Goal: Task Accomplishment & Management: Complete application form

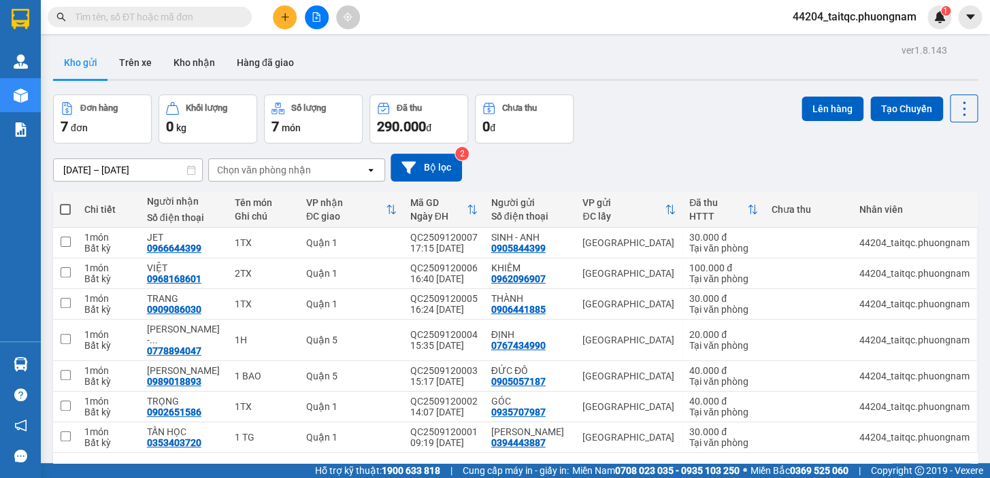
click at [213, 12] on input "text" at bounding box center [155, 17] width 161 height 15
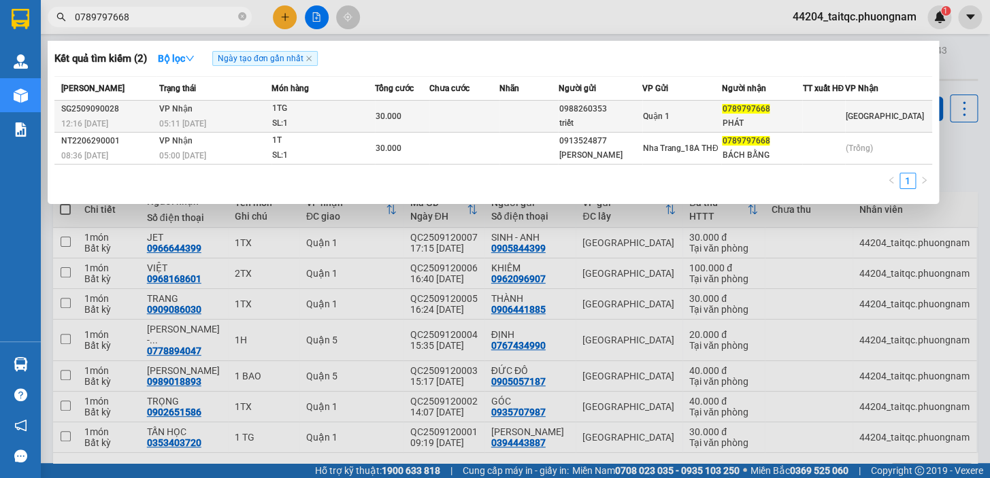
type input "0789797668"
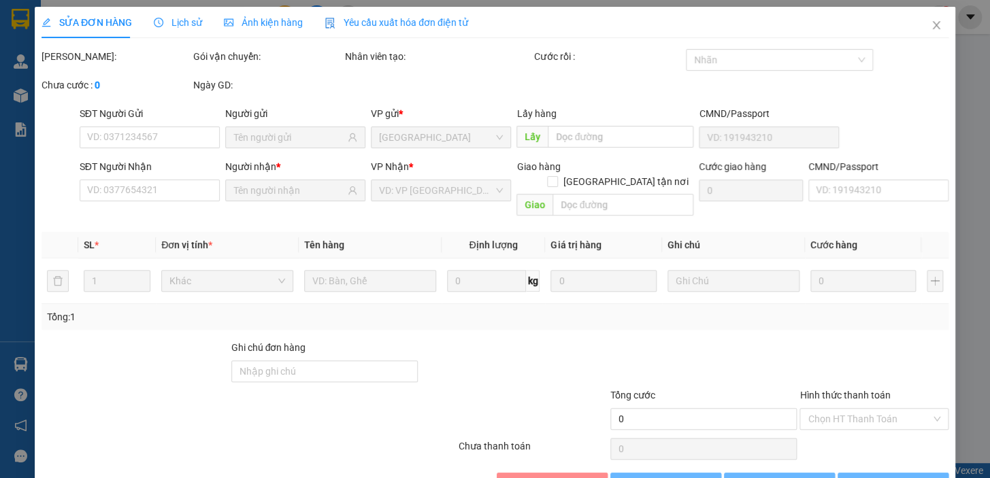
type input "0988260353"
type input "triết"
type input "0789797668"
type input "PHÁT"
type input "30.000"
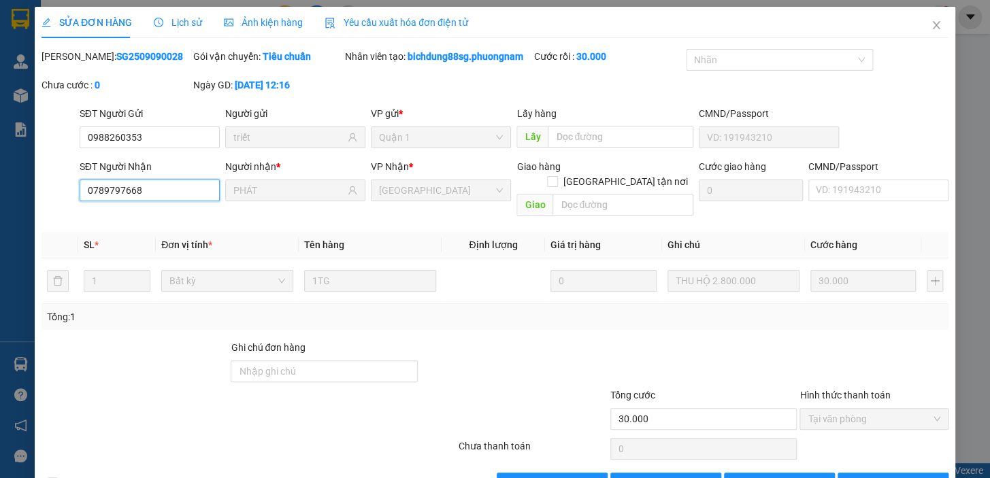
drag, startPoint x: 144, startPoint y: 191, endPoint x: 79, endPoint y: 192, distance: 65.3
click at [80, 192] on input "0789797668" at bounding box center [150, 191] width 140 height 22
drag, startPoint x: 154, startPoint y: 142, endPoint x: 87, endPoint y: 140, distance: 66.7
click at [87, 140] on input "0988260353" at bounding box center [150, 138] width 140 height 22
drag, startPoint x: 924, startPoint y: 25, endPoint x: 856, endPoint y: 31, distance: 68.3
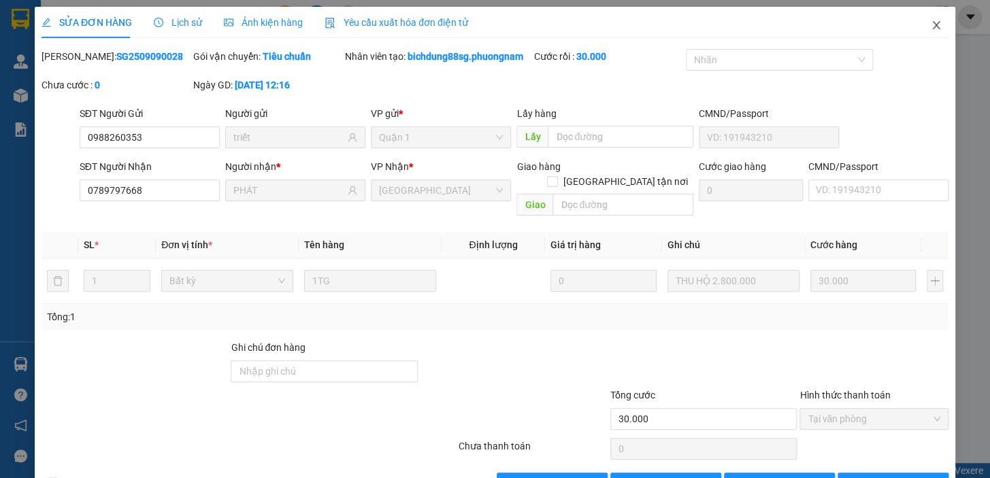
click at [931, 25] on icon "close" at bounding box center [936, 25] width 11 height 11
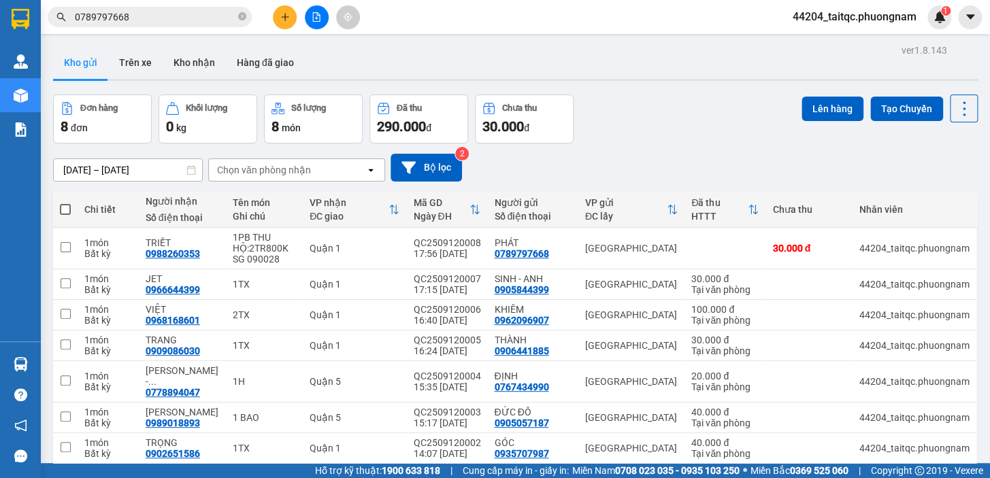
click at [284, 14] on icon "plus" at bounding box center [284, 16] width 1 height 7
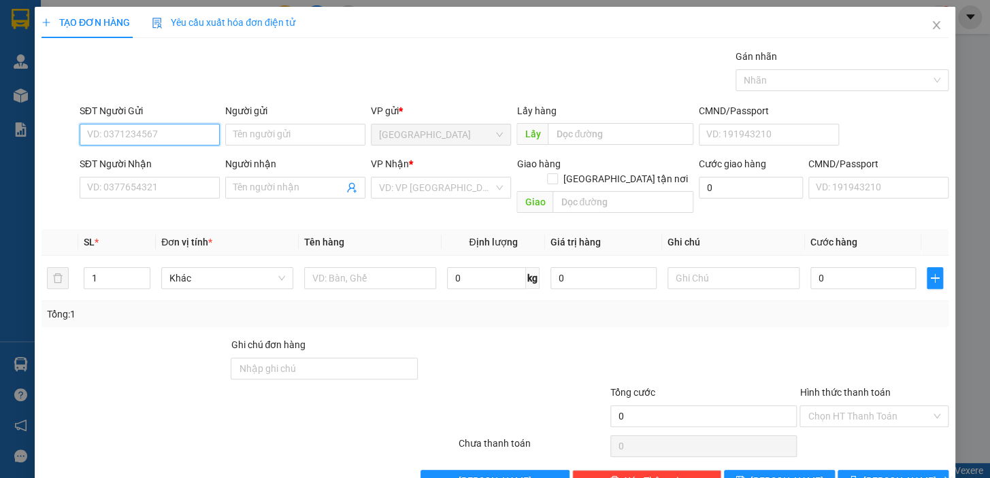
click at [172, 136] on input "SĐT Người Gửi" at bounding box center [150, 135] width 140 height 22
click at [188, 157] on div "0935768147 - NGHĨA QUỲNH" at bounding box center [149, 161] width 125 height 15
type input "0935768147"
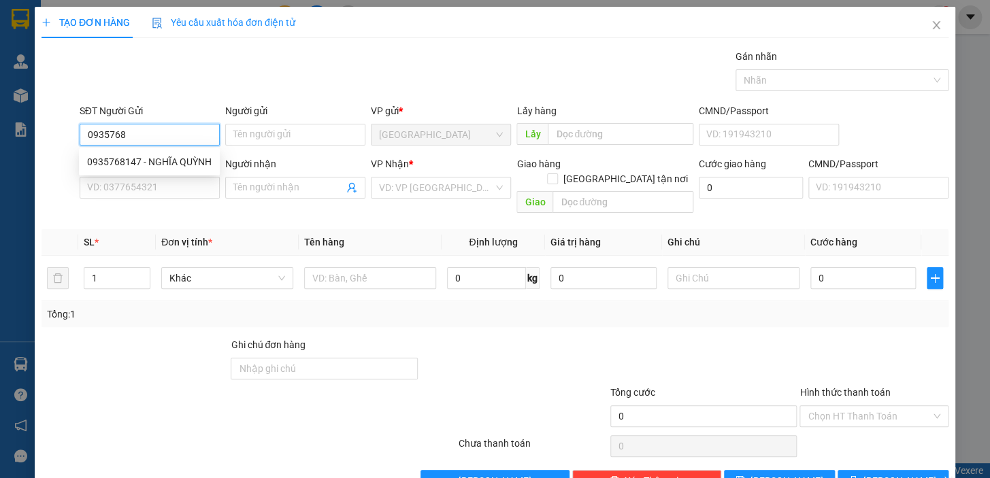
type input "NGHĨA QUỲNH"
type input "0908232543"
type input "NGA"
checkbox input "true"
type input "30 TÂN XUÂN P8 Q TÂN BÌNH GTN 60K"
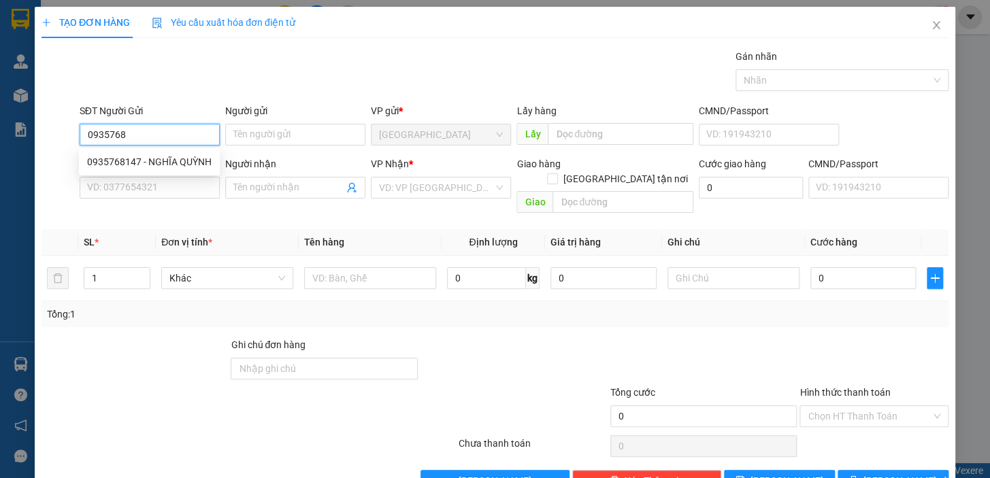
type input "60.000"
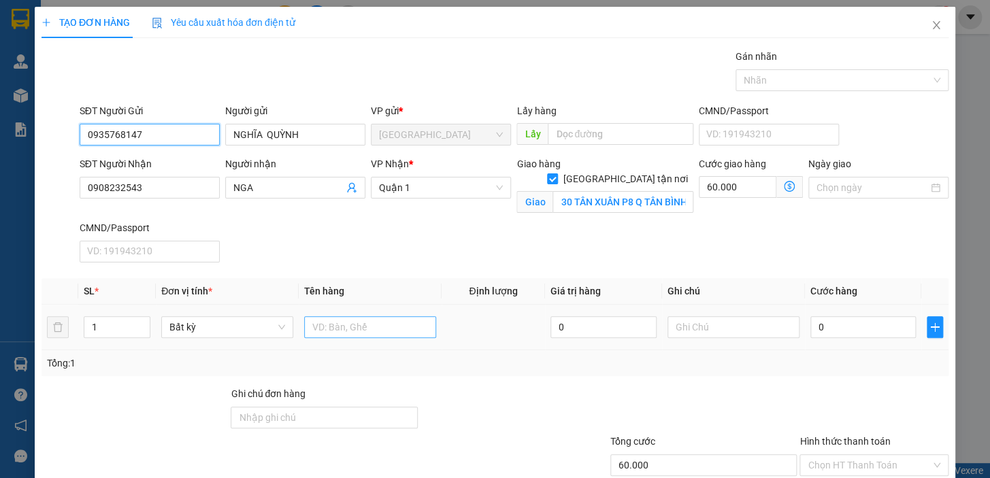
type input "0935768147"
click at [381, 324] on input "text" at bounding box center [370, 327] width 132 height 22
type input "1 CỤC ĐEN"
click at [841, 336] on input "0" at bounding box center [864, 327] width 106 height 22
drag, startPoint x: 826, startPoint y: 323, endPoint x: 807, endPoint y: 328, distance: 19.6
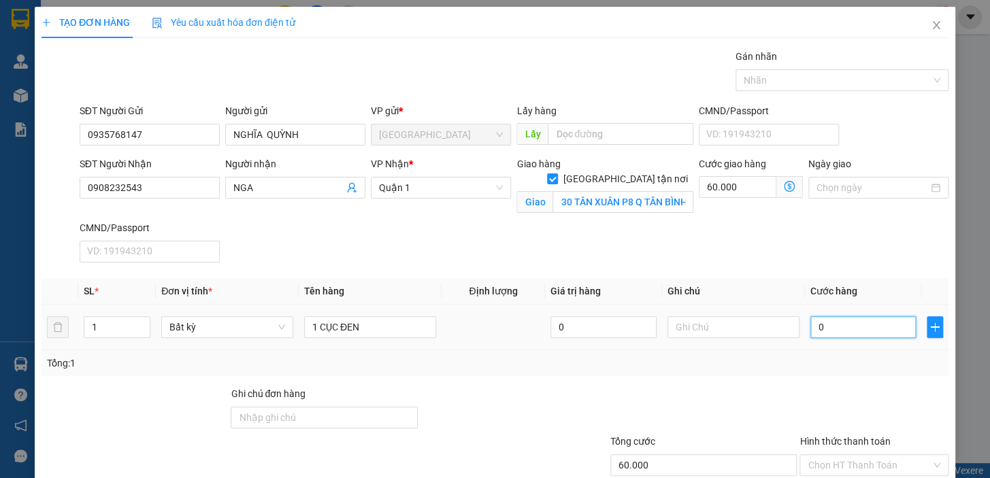
click at [811, 328] on input "0" at bounding box center [864, 327] width 106 height 22
type input "3"
type input "60.003"
type input "30"
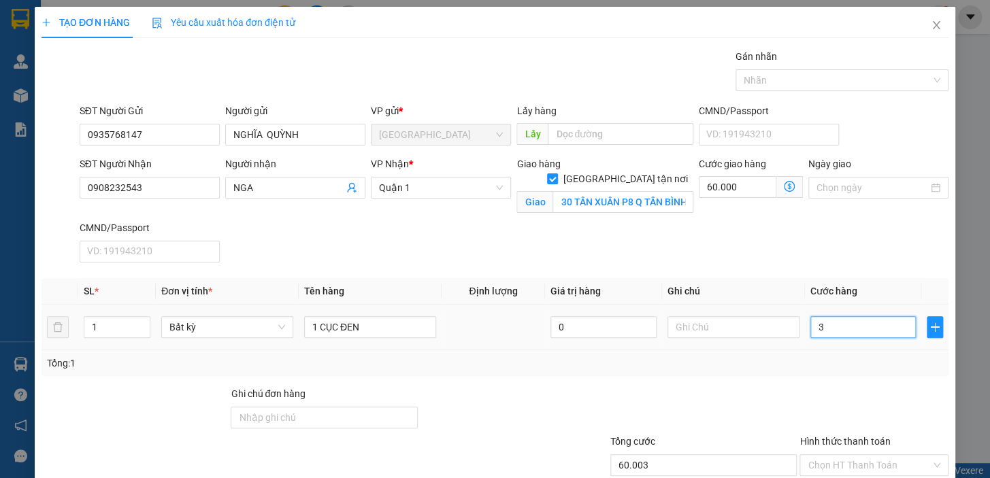
type input "60.030"
type input "30.000"
type input "90.000"
click at [853, 374] on div "Tổng: 1" at bounding box center [495, 364] width 907 height 26
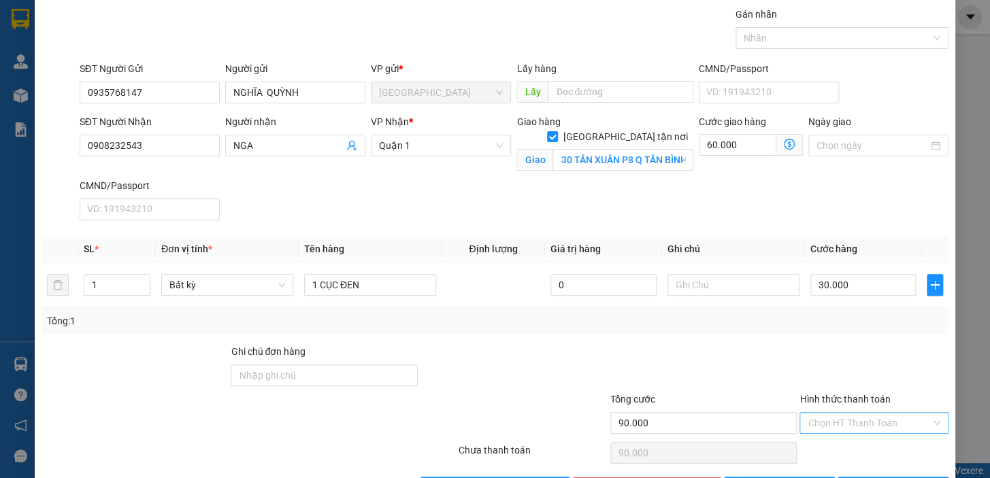
scroll to position [88, 0]
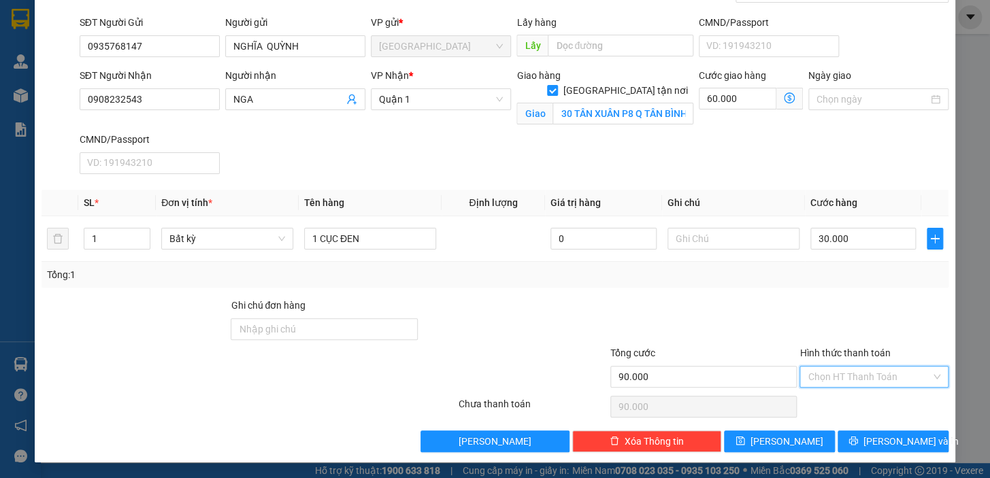
click at [863, 380] on input "Hình thức thanh toán" at bounding box center [869, 377] width 123 height 20
click at [843, 276] on div "Tại văn phòng" at bounding box center [865, 283] width 131 height 15
type input "0"
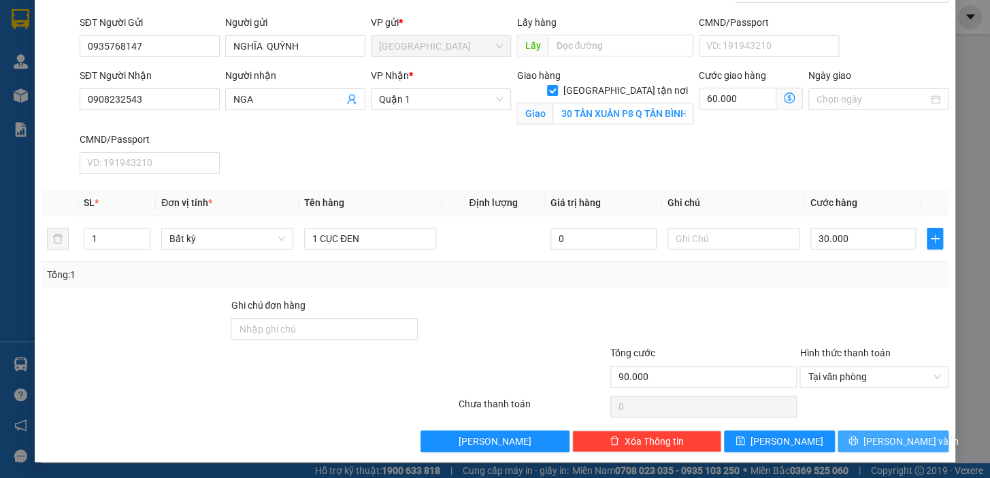
click at [896, 440] on span "[PERSON_NAME] và In" at bounding box center [911, 441] width 95 height 15
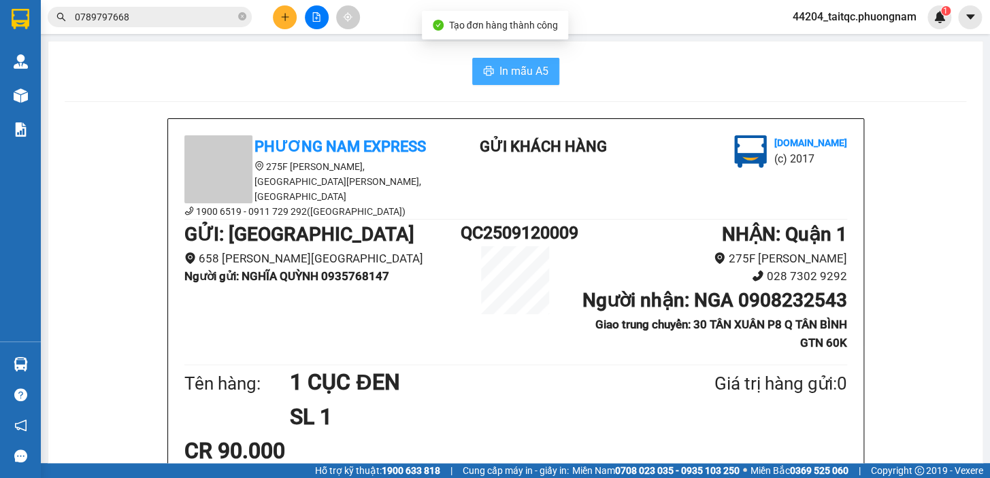
click at [542, 59] on button "In mẫu A5" at bounding box center [515, 71] width 87 height 27
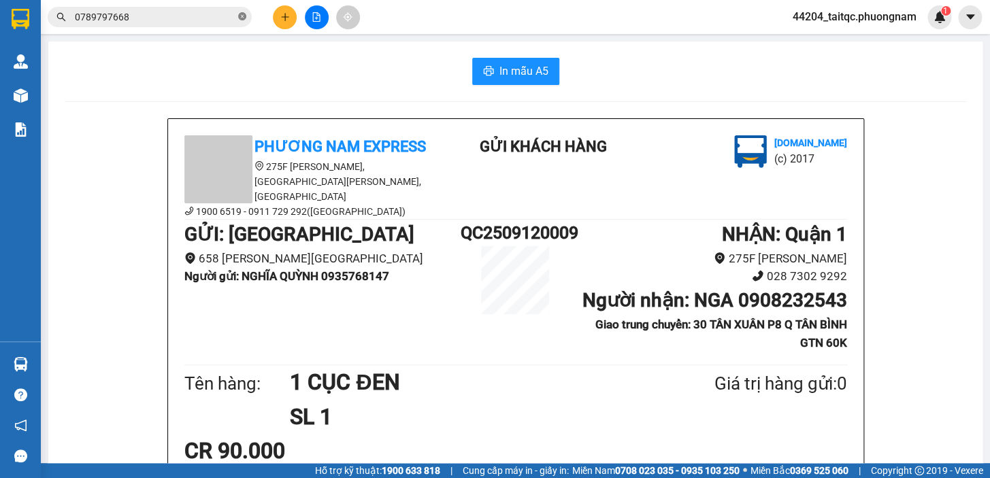
click at [242, 14] on icon "close-circle" at bounding box center [242, 16] width 8 height 8
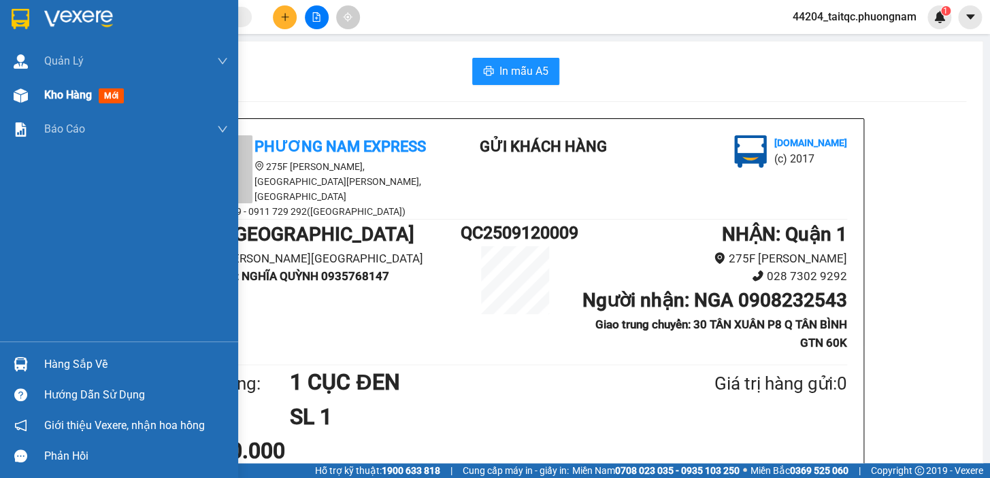
click at [61, 103] on div "Kho hàng mới" at bounding box center [86, 94] width 85 height 17
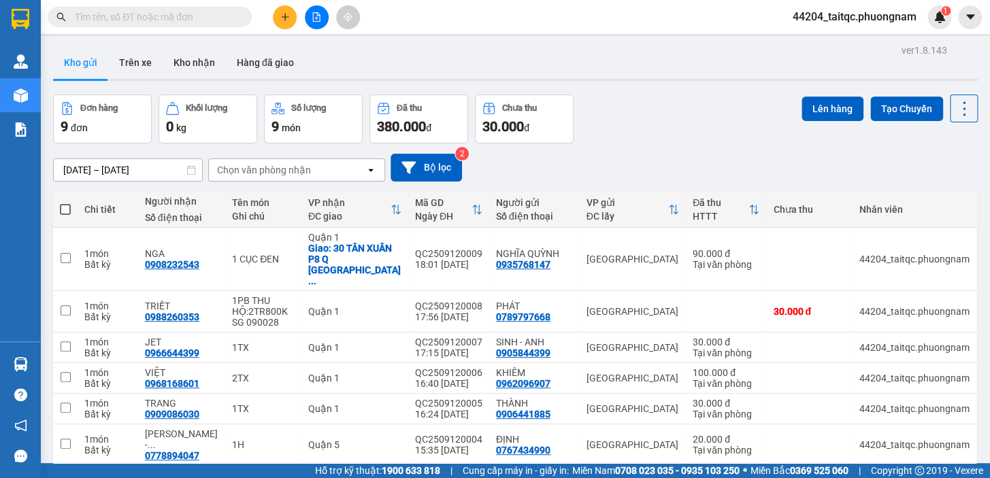
click at [291, 22] on button at bounding box center [285, 17] width 24 height 24
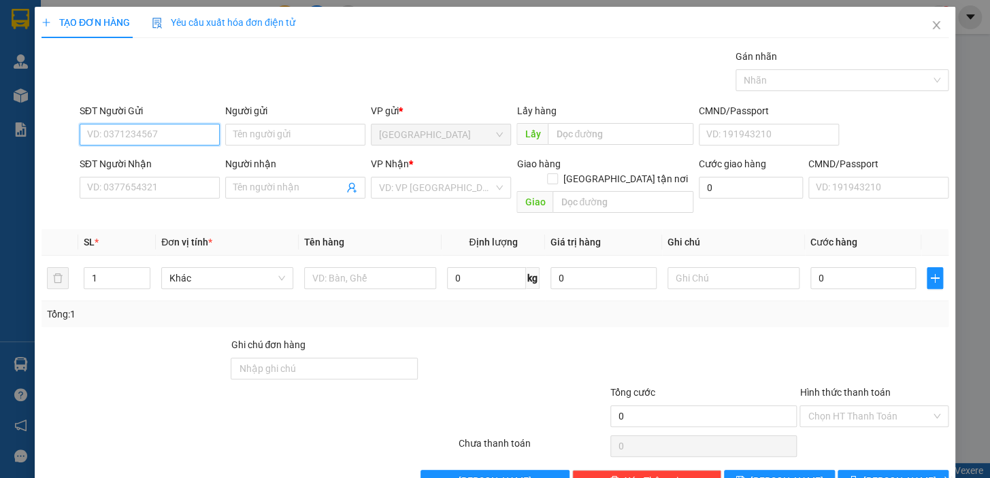
click at [174, 136] on input "SĐT Người Gửi" at bounding box center [150, 135] width 140 height 22
drag, startPoint x: 163, startPoint y: 137, endPoint x: 86, endPoint y: 133, distance: 76.3
click at [86, 133] on input "0986435751" at bounding box center [150, 135] width 140 height 22
type input "0986435751"
paste input "0986435751"
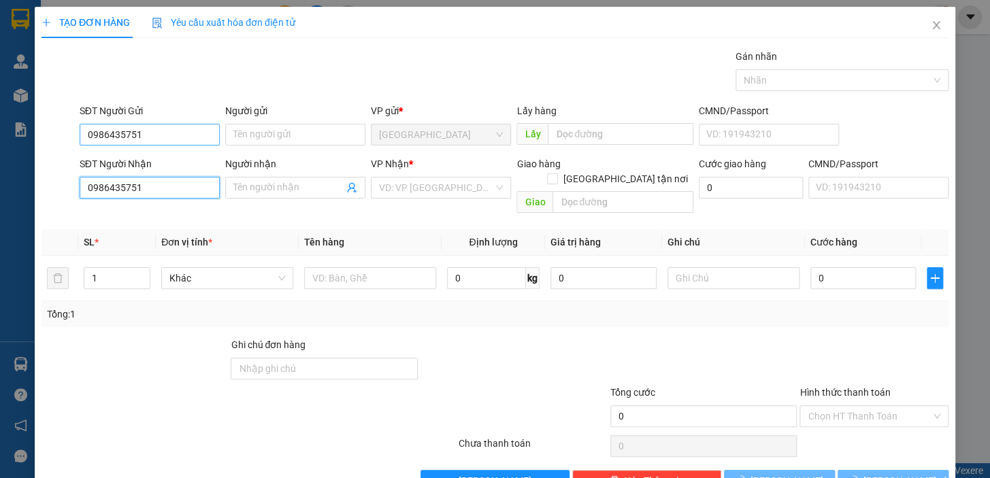
type input "0986435751"
drag, startPoint x: 126, startPoint y: 133, endPoint x: 86, endPoint y: 134, distance: 39.5
click at [86, 134] on input "0986435751" at bounding box center [150, 135] width 140 height 22
type input "0348816917"
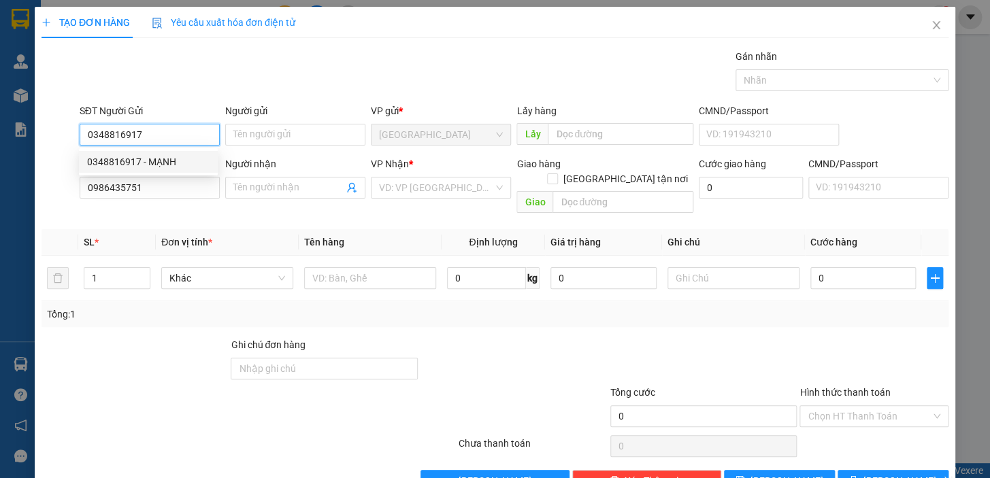
click at [159, 156] on div "0348816917 - MẠNH" at bounding box center [148, 161] width 123 height 15
type input "MẠNH"
type input "0348816917"
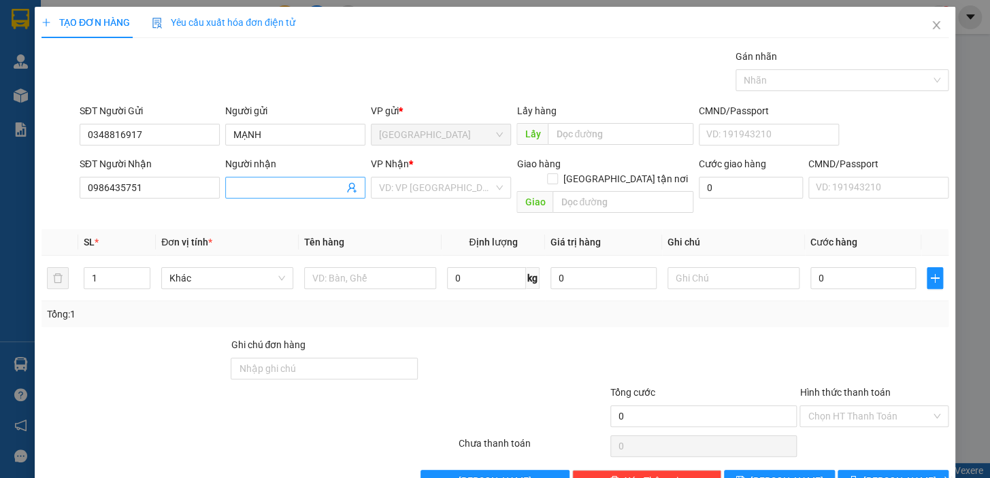
click at [298, 184] on input "Người nhận" at bounding box center [288, 187] width 110 height 15
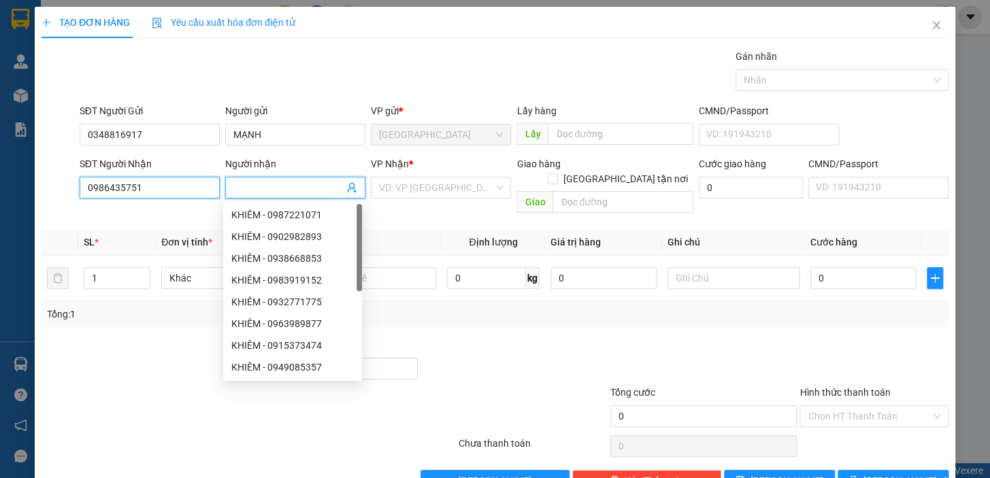
click at [180, 184] on input "0986435751" at bounding box center [150, 188] width 140 height 22
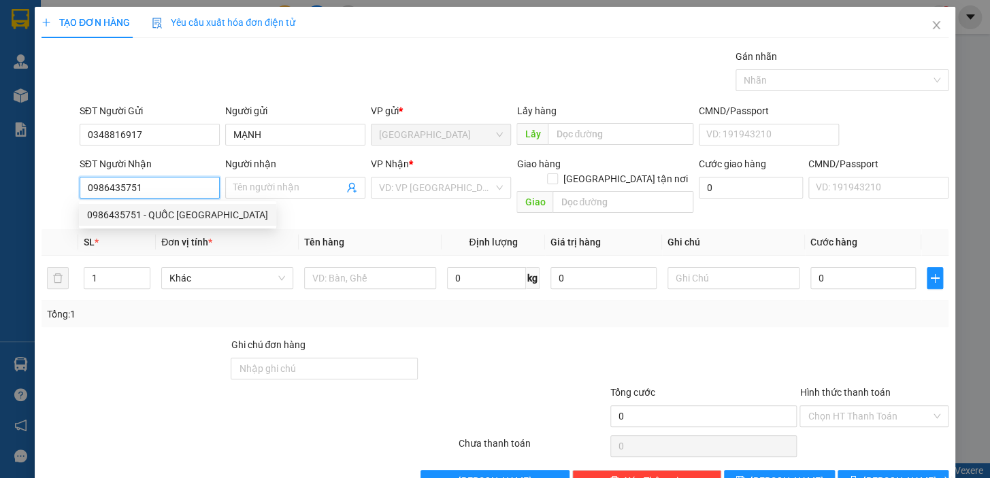
click at [174, 218] on div "0986435751 - QUỐC [GEOGRAPHIC_DATA]" at bounding box center [177, 215] width 181 height 15
type input "QUỐC ANH"
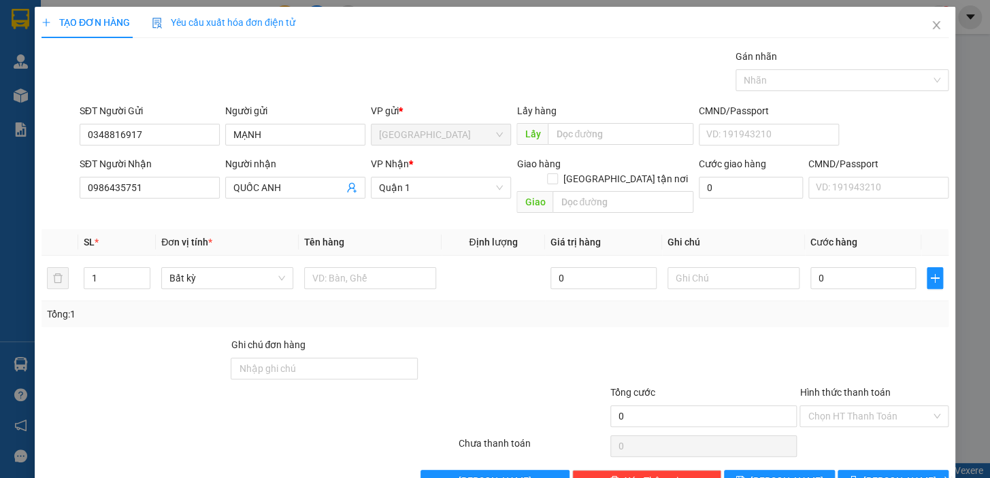
click at [485, 307] on div "Tổng: 1" at bounding box center [495, 314] width 896 height 15
click at [373, 270] on input "text" at bounding box center [370, 278] width 132 height 22
type input "1 BAO"
click at [877, 267] on input "0" at bounding box center [864, 278] width 106 height 22
drag, startPoint x: 808, startPoint y: 265, endPoint x: 794, endPoint y: 266, distance: 14.3
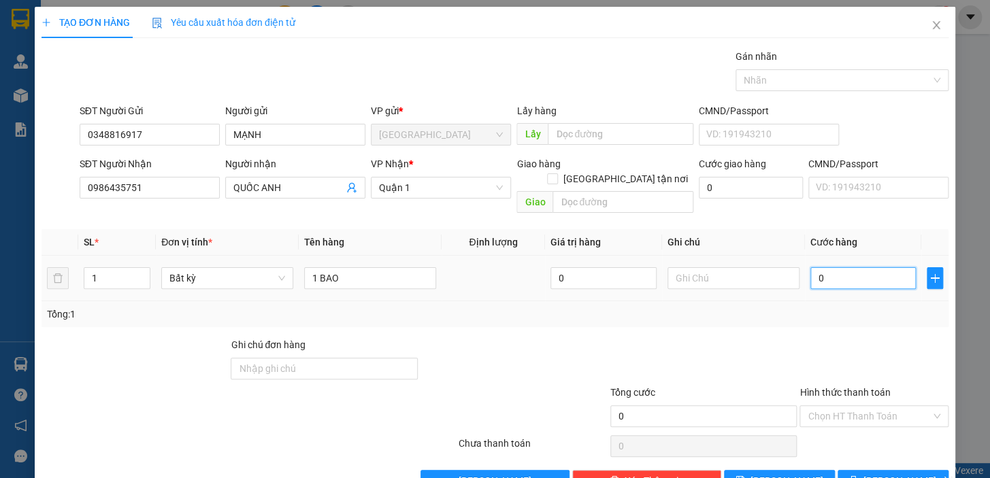
click at [794, 266] on tr "1 Bất kỳ 1 BAO 0 0" at bounding box center [495, 279] width 907 height 46
type input "5"
type input "50"
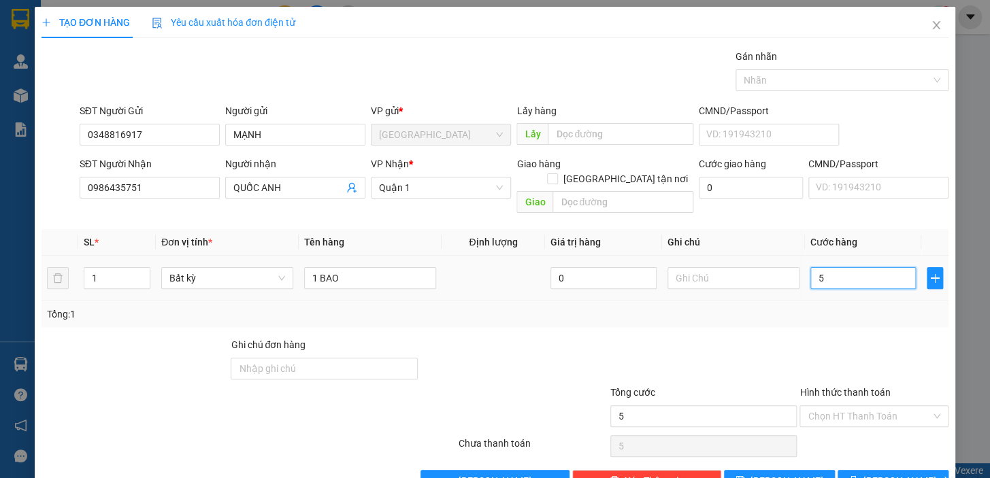
type input "50"
type input "50.000"
click at [798, 302] on div "Tổng: 1" at bounding box center [495, 315] width 907 height 26
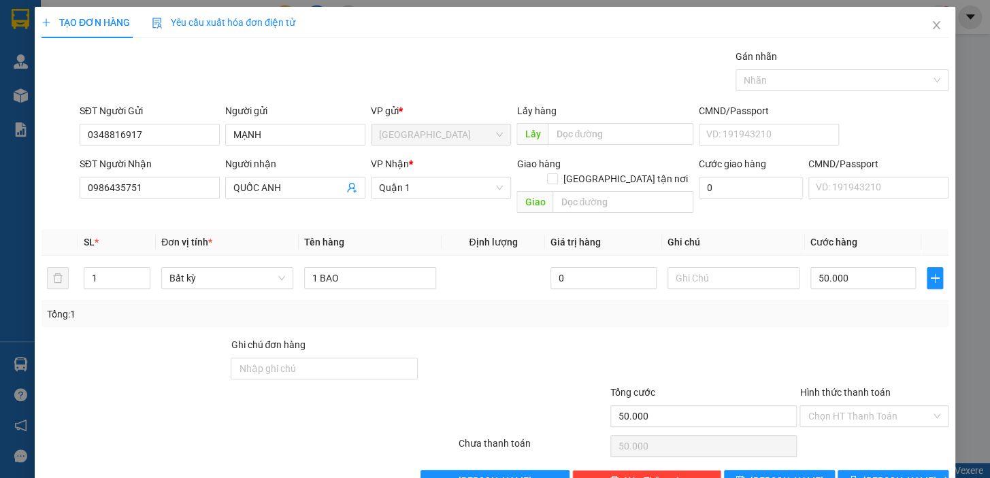
click at [834, 338] on div at bounding box center [874, 362] width 152 height 48
click at [864, 406] on input "Hình thức thanh toán" at bounding box center [869, 416] width 123 height 20
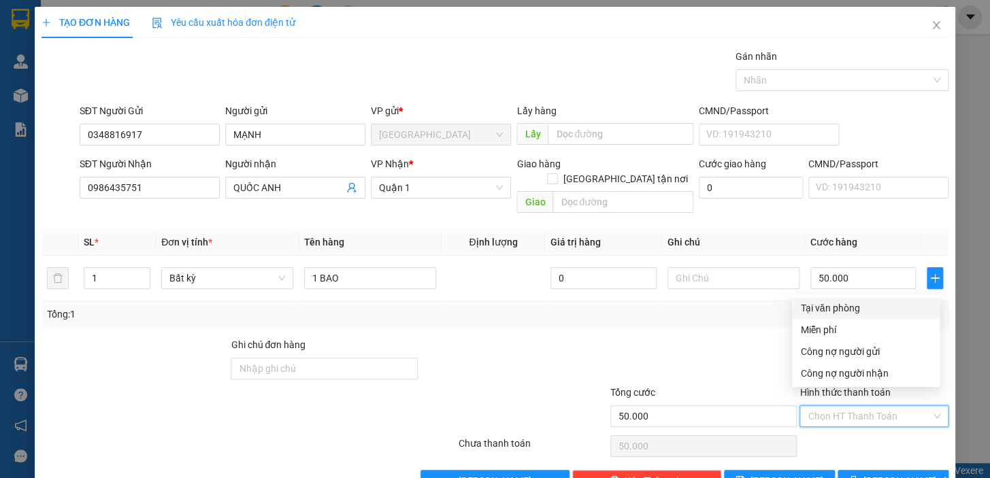
click at [840, 306] on div "Tại văn phòng" at bounding box center [865, 308] width 131 height 15
type input "0"
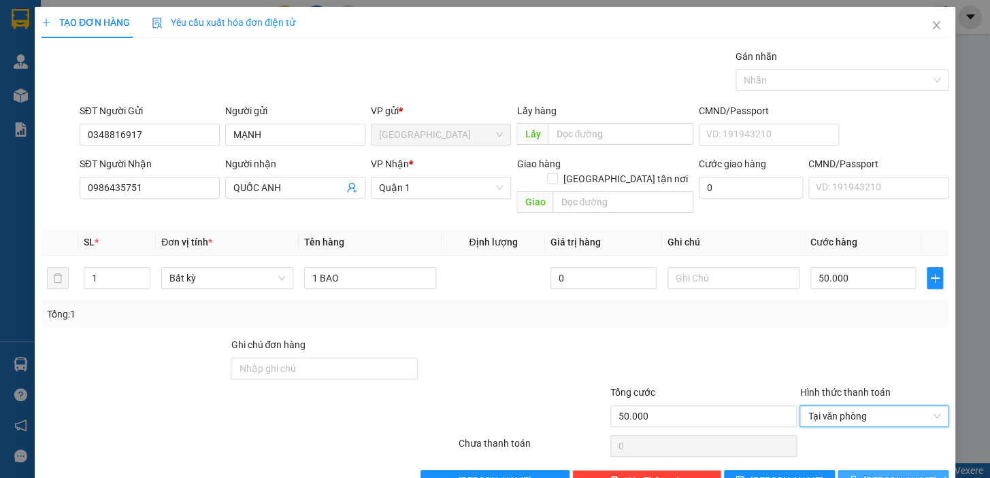
click at [851, 470] on button "[PERSON_NAME] và In" at bounding box center [893, 481] width 111 height 22
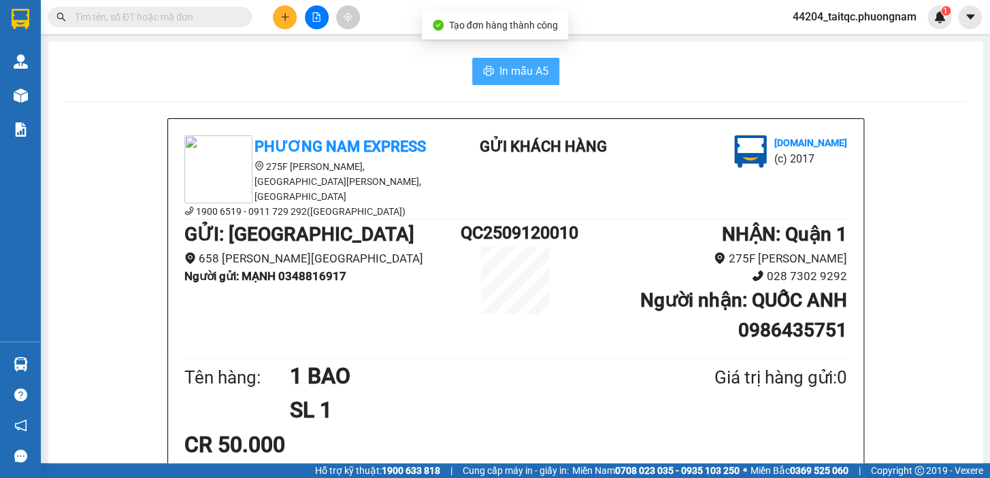
click at [500, 64] on span "In mẫu A5" at bounding box center [524, 71] width 49 height 17
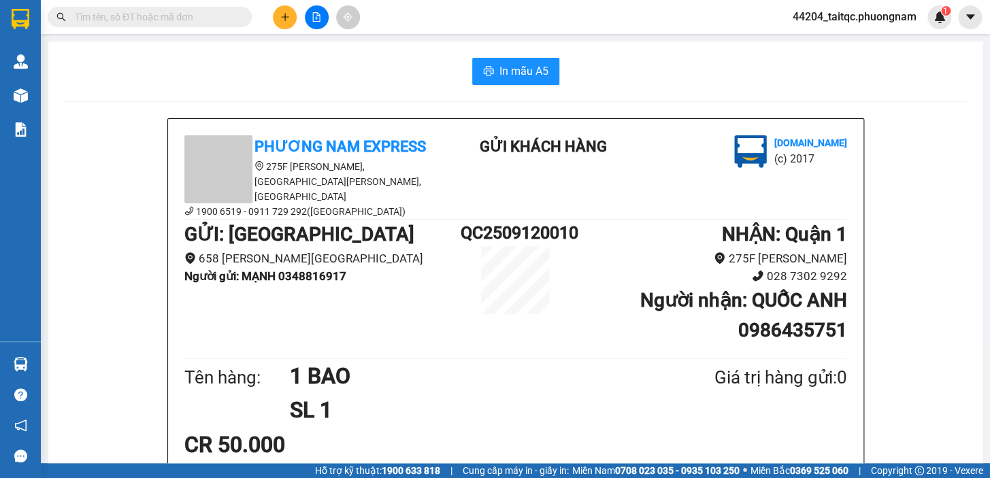
click at [291, 20] on button at bounding box center [285, 17] width 24 height 24
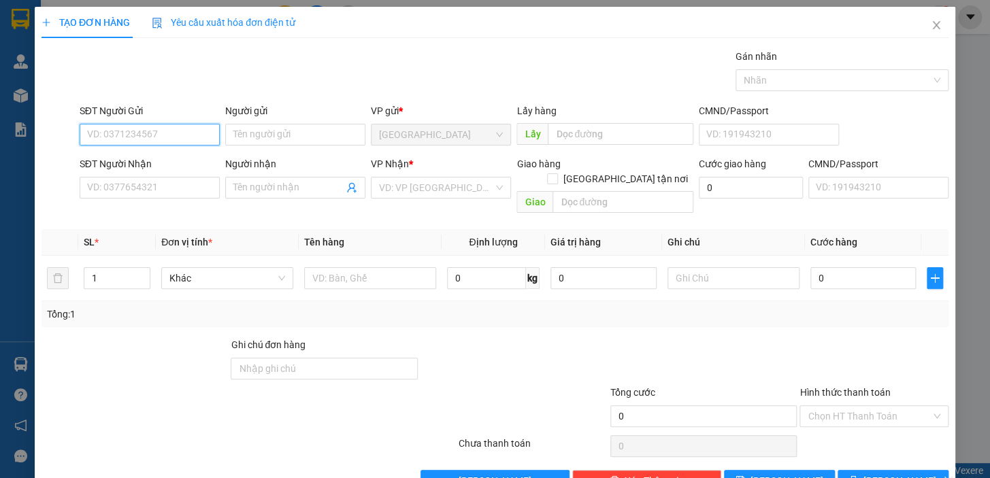
click at [176, 139] on input "SĐT Người Gửi" at bounding box center [150, 135] width 140 height 22
click at [193, 131] on input "SĐT Người Gửi" at bounding box center [150, 135] width 140 height 22
click at [160, 156] on div "0396993468 - [PERSON_NAME]" at bounding box center [154, 161] width 134 height 15
type input "0396993468"
type input "[PERSON_NAME]"
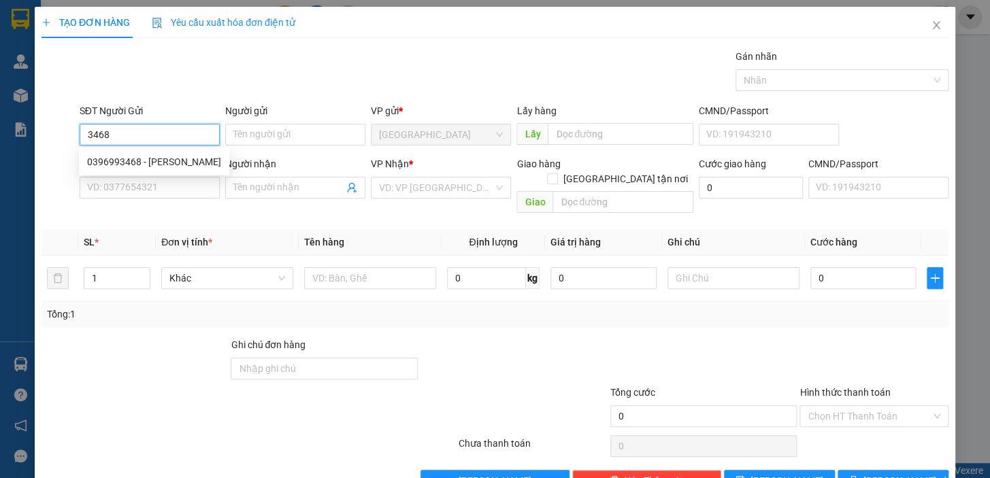
type input "0909629959"
type input "PHỤNG"
checkbox input "true"
type input "185/26,PHAM NGŨ LÃO ,Q1"
type input "30.000"
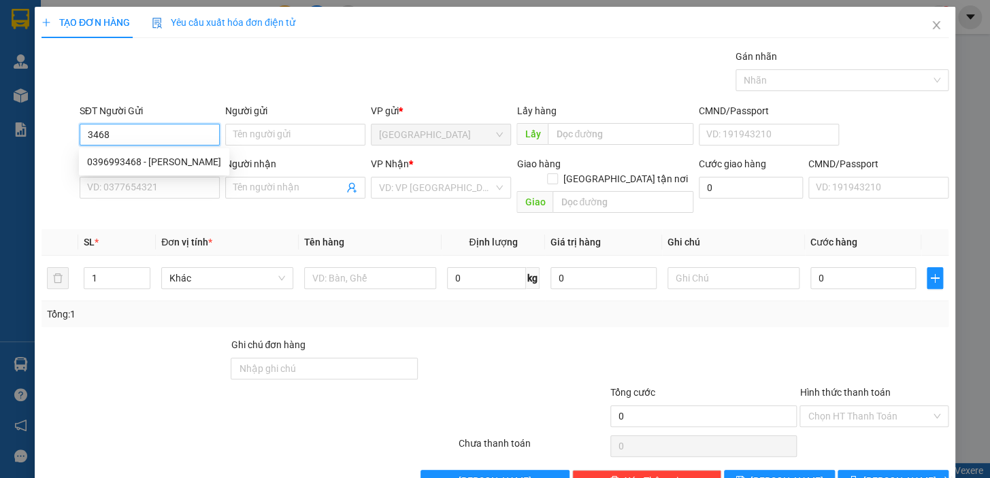
type input "30.000"
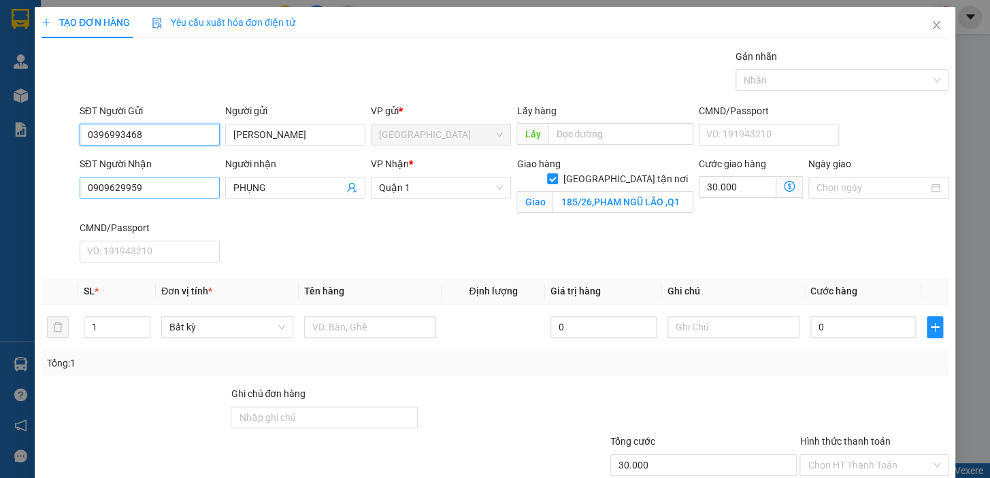
type input "0396993468"
drag, startPoint x: 140, startPoint y: 184, endPoint x: 79, endPoint y: 184, distance: 60.6
click at [80, 184] on input "0909629959" at bounding box center [150, 188] width 140 height 22
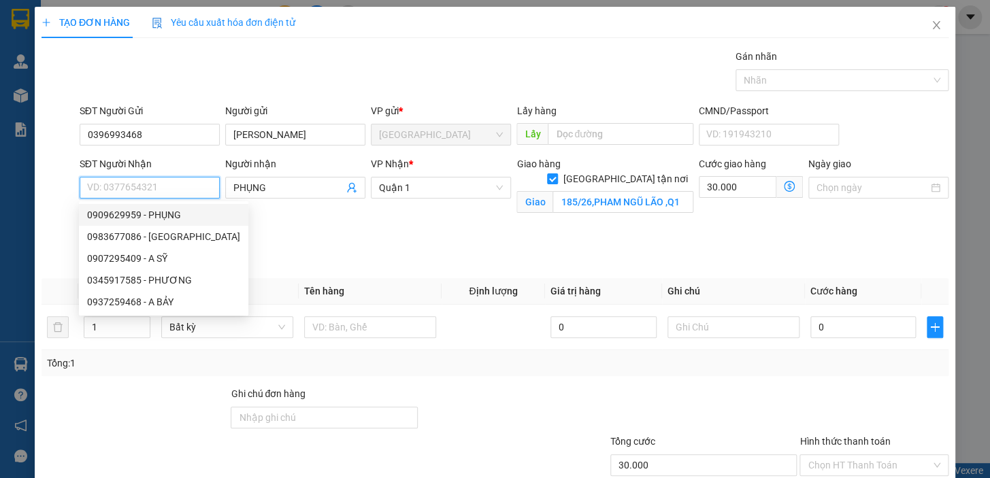
click at [162, 186] on input "SĐT Người Nhận" at bounding box center [150, 188] width 140 height 22
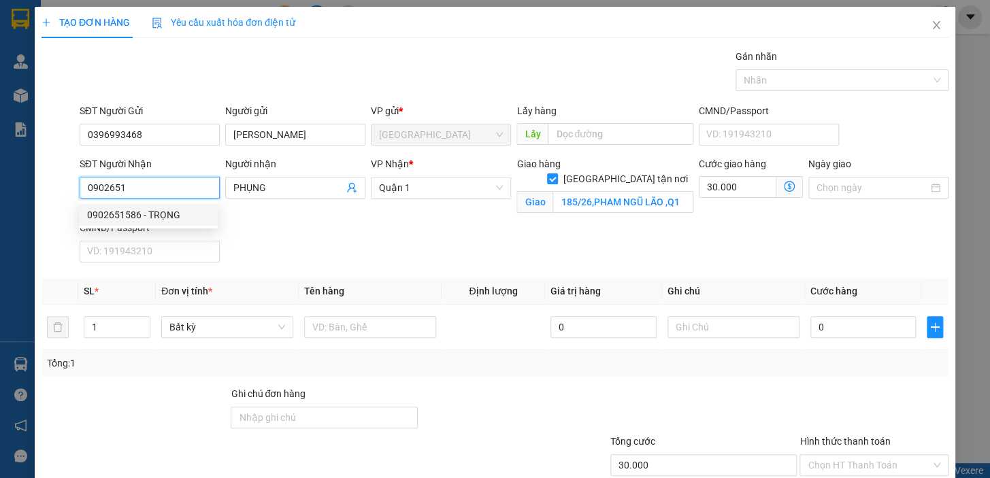
click at [153, 212] on div "0902651586 - TRỌNG" at bounding box center [148, 215] width 123 height 15
type input "0902651586"
type input "TRỌNG"
checkbox input "false"
type input "0"
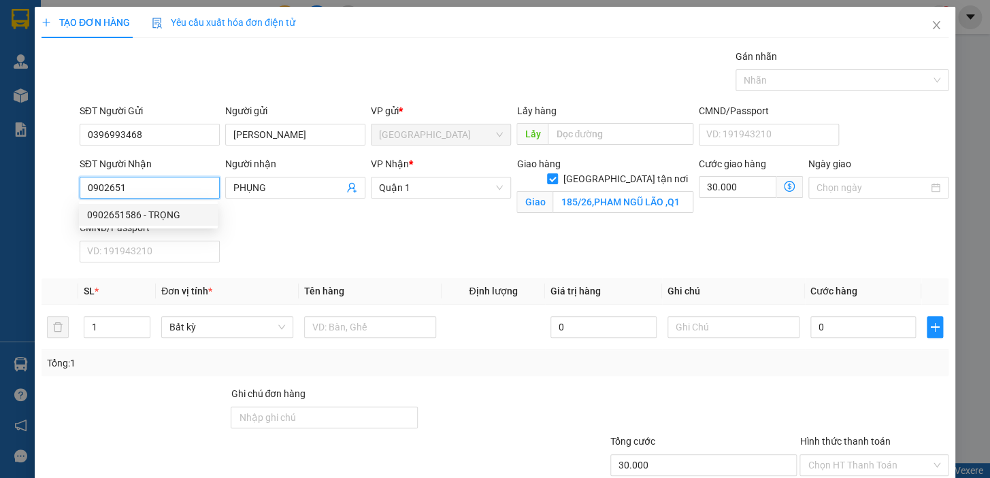
type input "0"
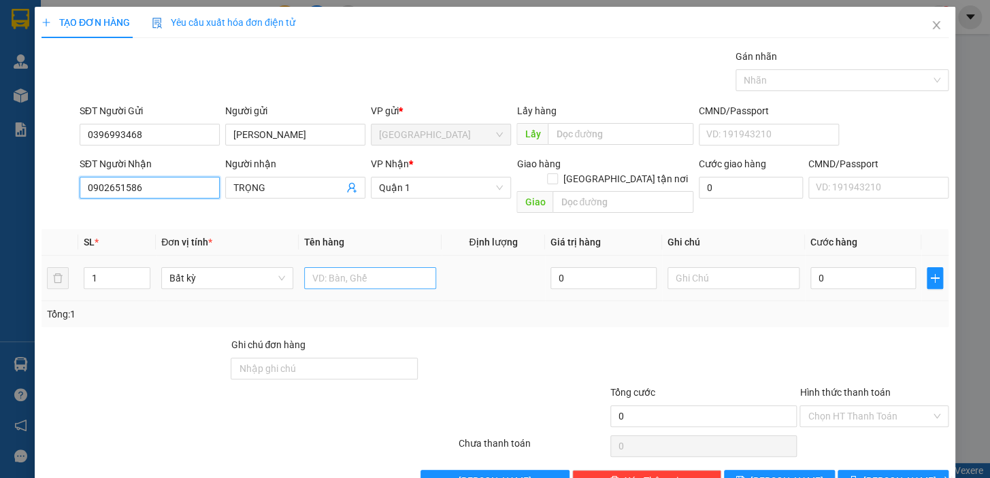
type input "0902651586"
click at [355, 267] on input "text" at bounding box center [370, 278] width 132 height 22
type input "1 BỊCH NEM"
click at [841, 267] on input "0" at bounding box center [864, 278] width 106 height 22
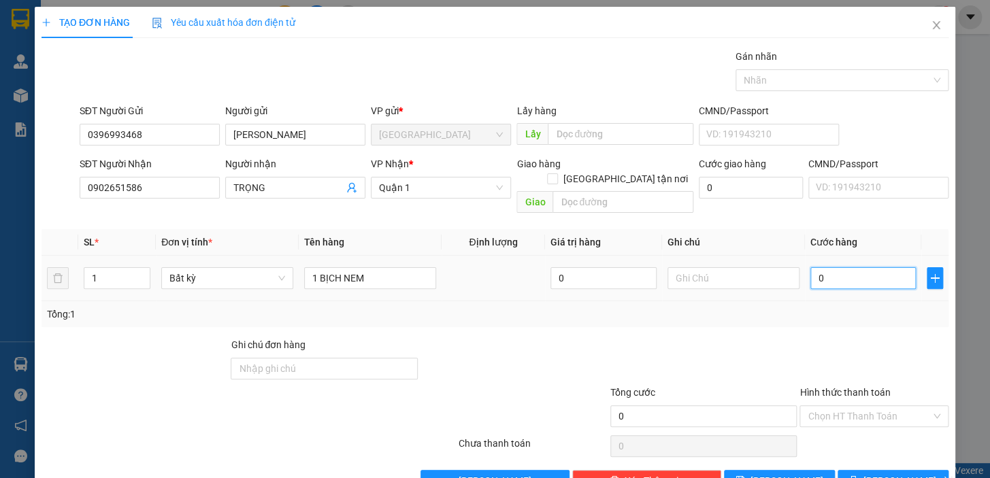
drag, startPoint x: 830, startPoint y: 265, endPoint x: 809, endPoint y: 267, distance: 20.6
click at [811, 267] on input "0" at bounding box center [864, 278] width 106 height 22
type input "3"
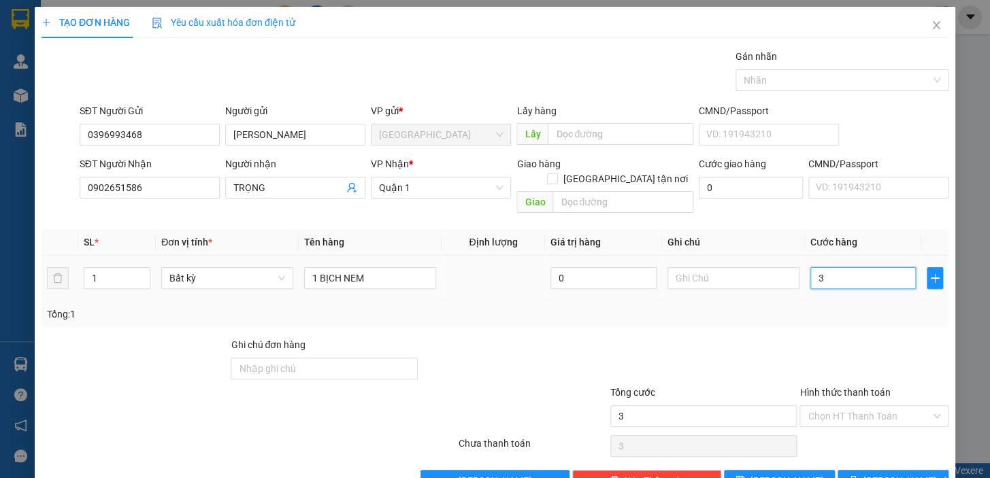
type input "30"
type input "30.000"
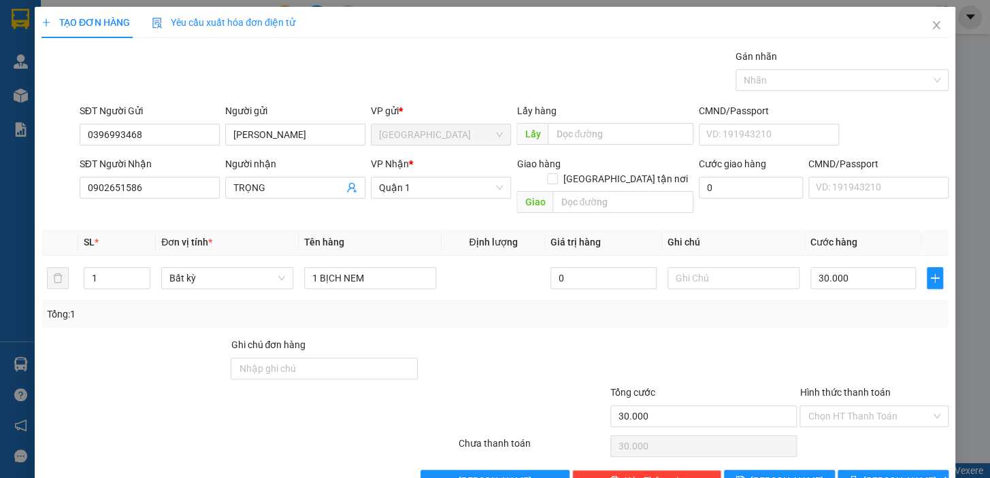
click at [824, 307] on div "Tổng: 1" at bounding box center [495, 314] width 896 height 15
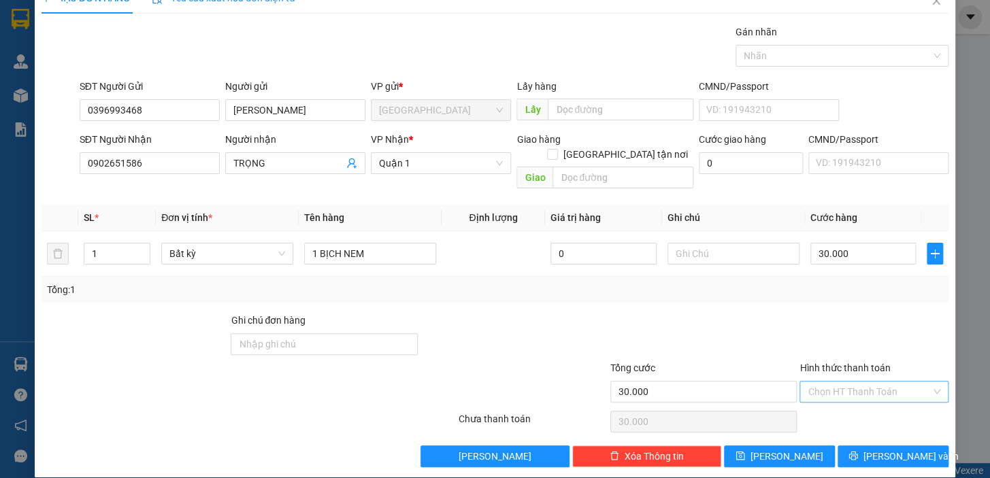
click at [871, 382] on input "Hình thức thanh toán" at bounding box center [869, 392] width 123 height 20
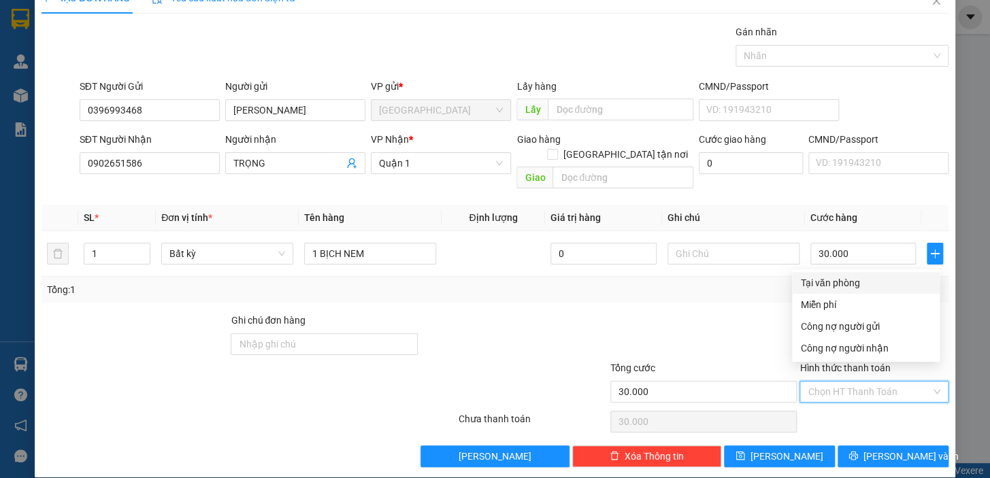
click at [853, 276] on div "Tại văn phòng" at bounding box center [865, 283] width 131 height 15
type input "0"
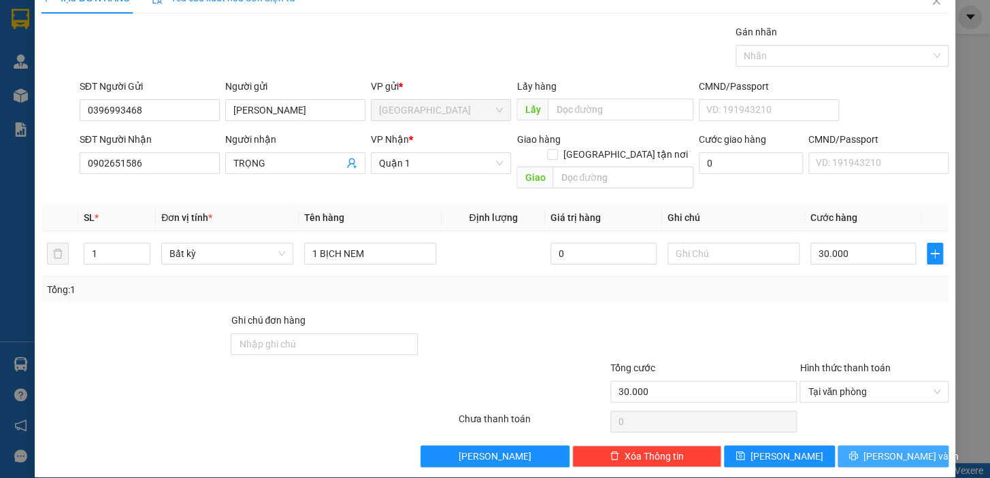
click at [878, 449] on span "[PERSON_NAME] và In" at bounding box center [911, 456] width 95 height 15
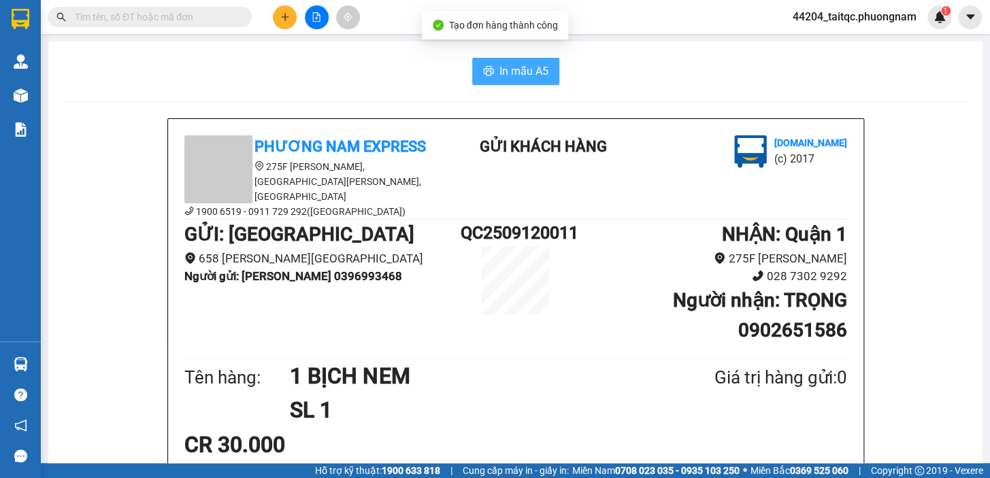
click at [500, 78] on span "In mẫu A5" at bounding box center [524, 71] width 49 height 17
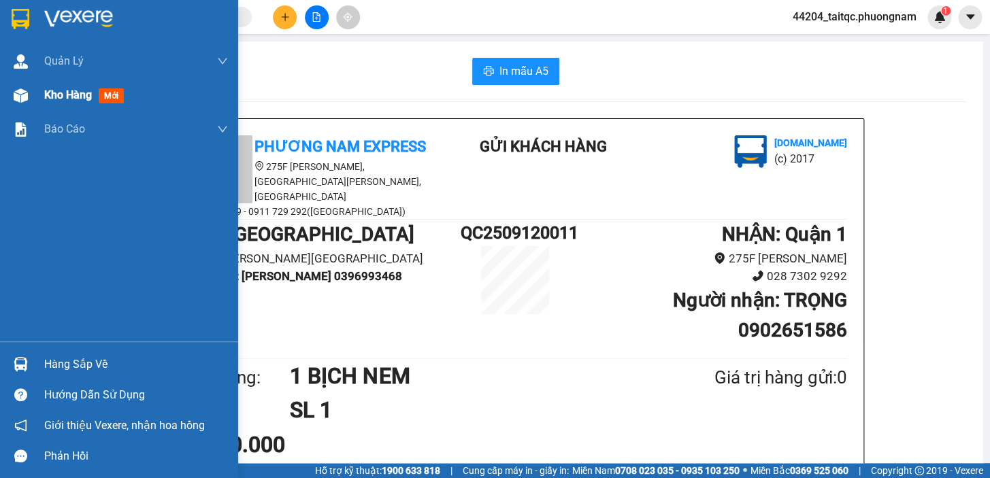
click at [42, 93] on div "Kho hàng mới" at bounding box center [119, 95] width 238 height 34
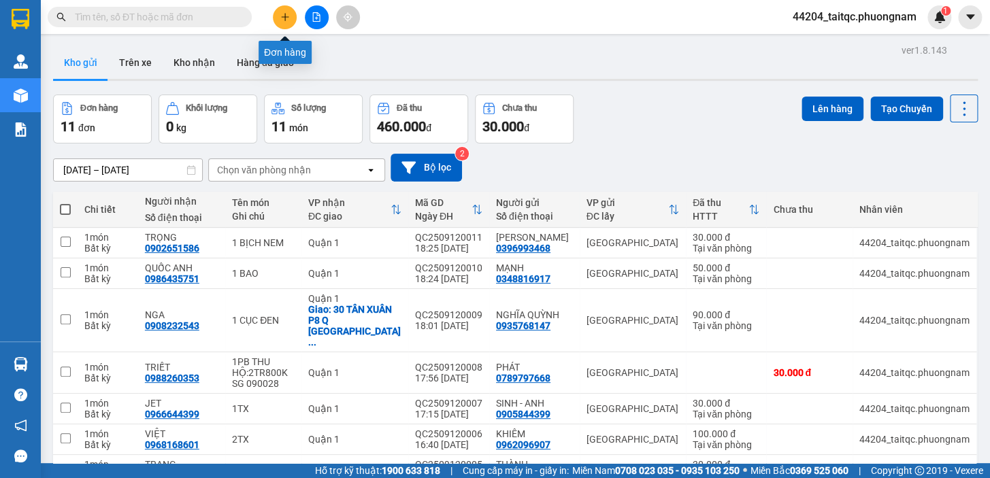
click at [281, 21] on icon "plus" at bounding box center [285, 17] width 10 height 10
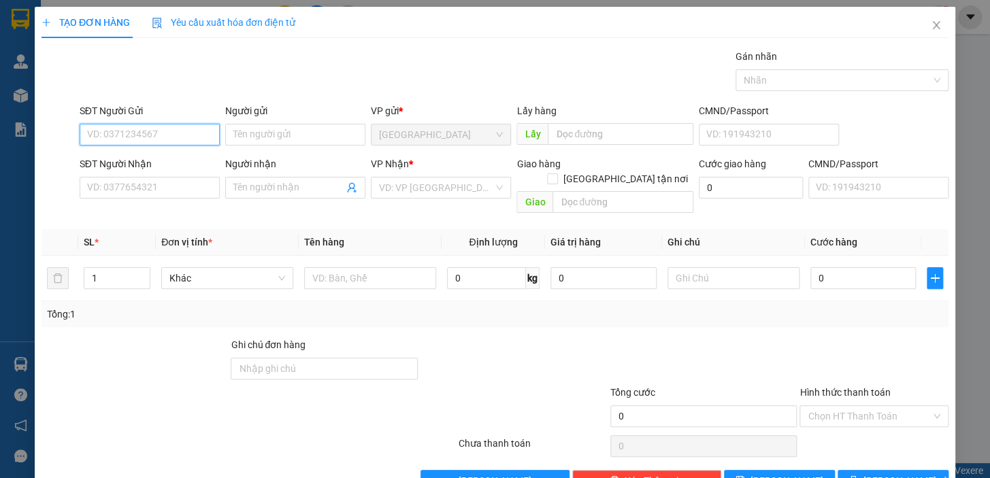
click at [186, 133] on input "SĐT Người Gửi" at bounding box center [150, 135] width 140 height 22
type input "0933919247"
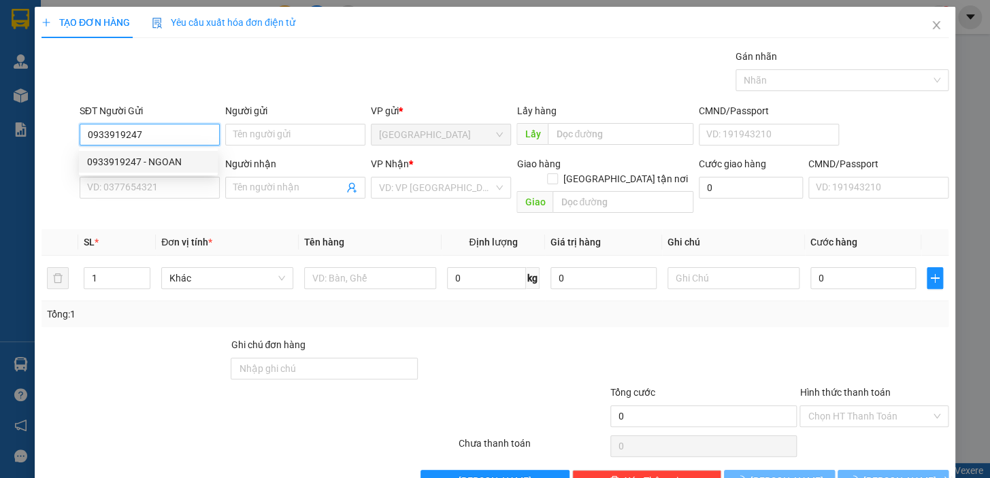
click at [156, 167] on div "0933919247 - NGOAN" at bounding box center [148, 161] width 123 height 15
type input "NGOAN"
type input "0989477503"
type input "NGOÃN"
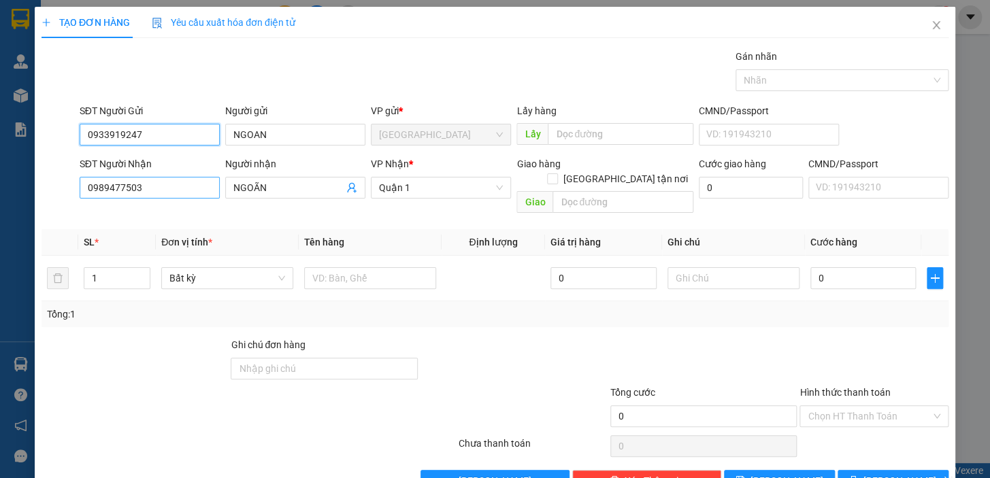
type input "0933919247"
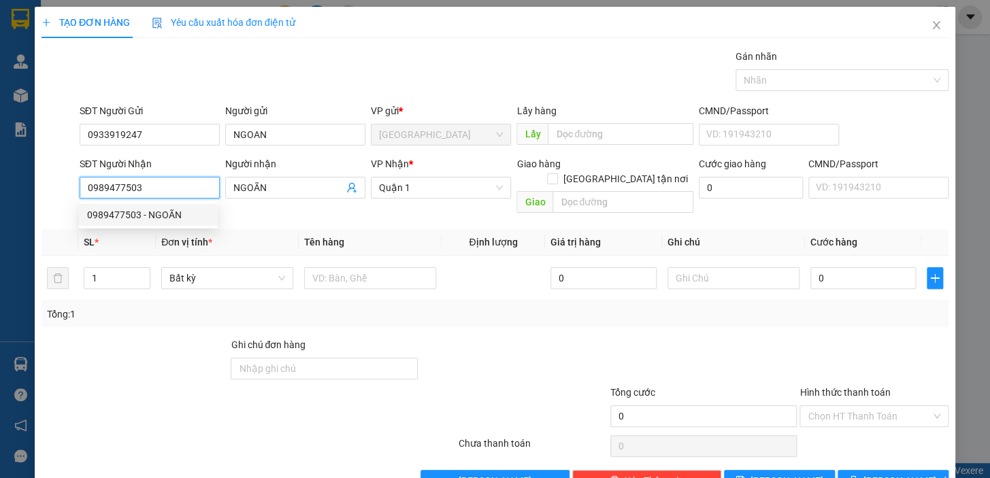
drag, startPoint x: 168, startPoint y: 192, endPoint x: 0, endPoint y: 154, distance: 172.4
click at [0, 154] on div "TẠO ĐƠN HÀNG Yêu cầu xuất hóa đơn điện tử Transit Pickup Surcharge Ids Transit …" at bounding box center [495, 239] width 990 height 478
click at [164, 190] on input "SĐT Người Nhận" at bounding box center [150, 188] width 140 height 22
type input "0937100994"
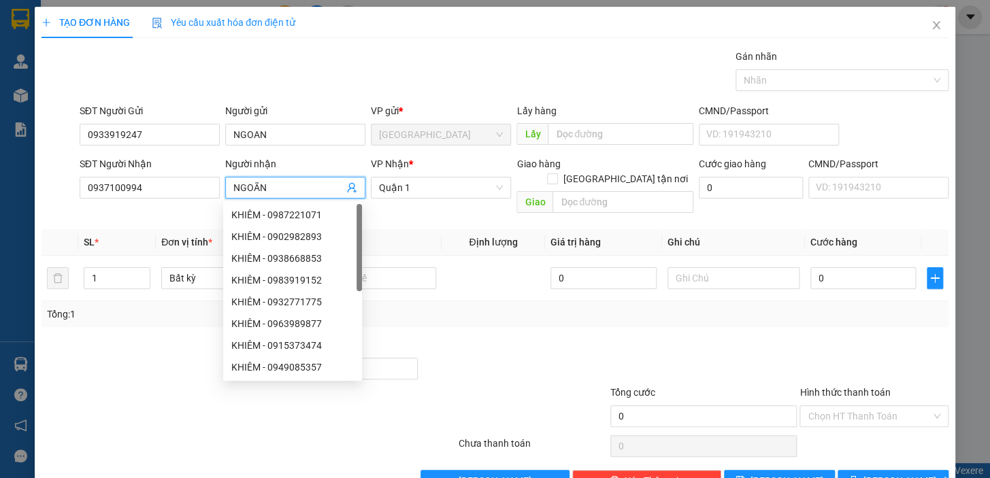
drag, startPoint x: 282, startPoint y: 190, endPoint x: 228, endPoint y: 189, distance: 53.8
click at [228, 189] on span "NGOÃN" at bounding box center [295, 188] width 140 height 22
type input "THANH"
drag, startPoint x: 512, startPoint y: 307, endPoint x: 481, endPoint y: 307, distance: 30.6
click at [511, 308] on div "Tổng: 1" at bounding box center [495, 315] width 907 height 26
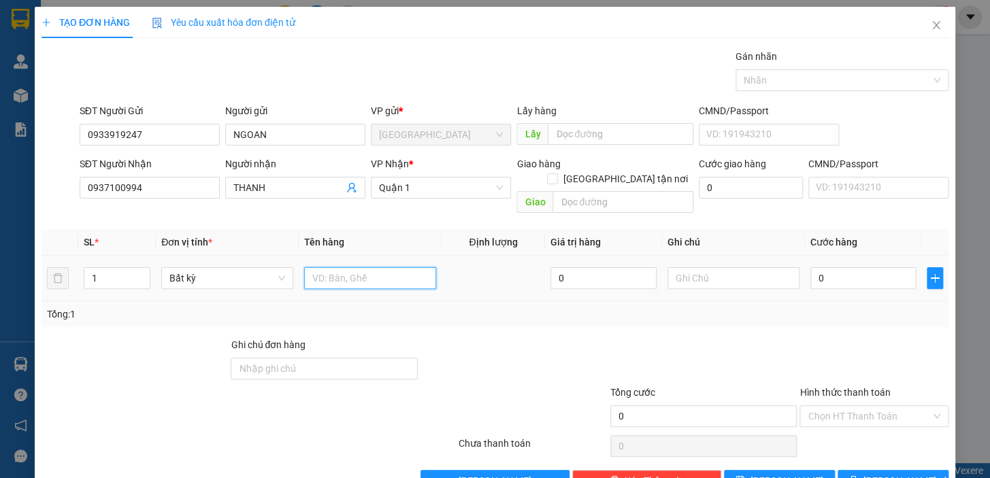
click at [368, 267] on input "text" at bounding box center [370, 278] width 132 height 22
type input "1TG"
click at [849, 267] on input "0" at bounding box center [864, 278] width 106 height 22
type input "0"
drag, startPoint x: 827, startPoint y: 265, endPoint x: 804, endPoint y: 265, distance: 22.5
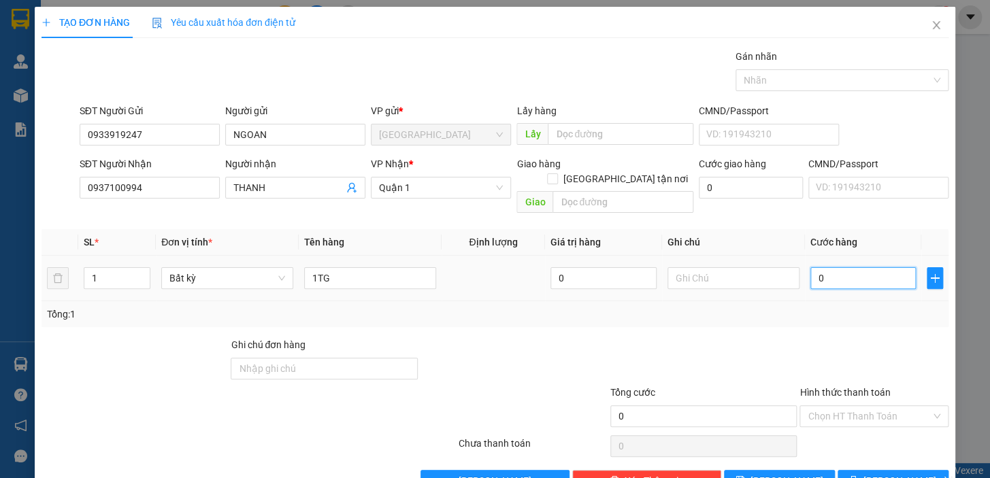
click at [811, 267] on input "0" at bounding box center [864, 278] width 106 height 22
click at [849, 308] on div "Tổng: 1" at bounding box center [495, 315] width 907 height 26
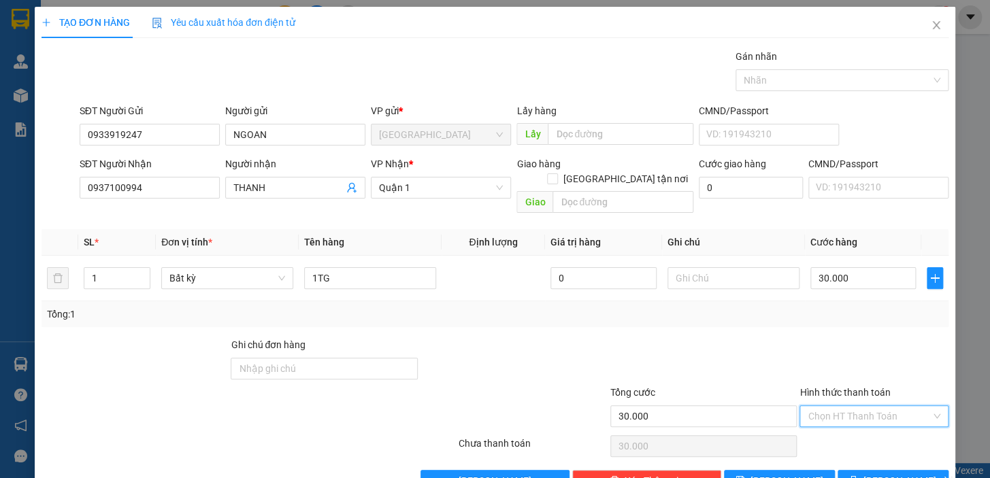
click at [867, 406] on input "Hình thức thanh toán" at bounding box center [869, 416] width 123 height 20
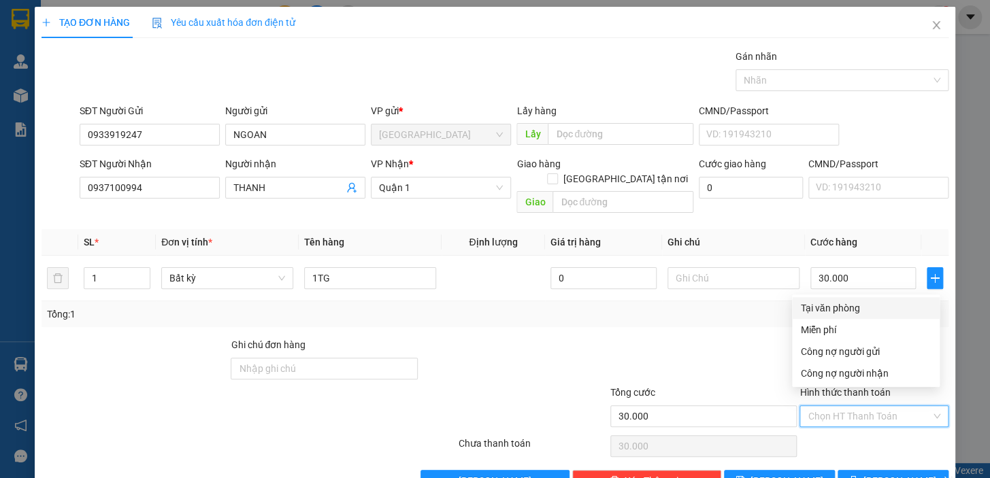
click at [872, 312] on div "Tại văn phòng" at bounding box center [865, 308] width 131 height 15
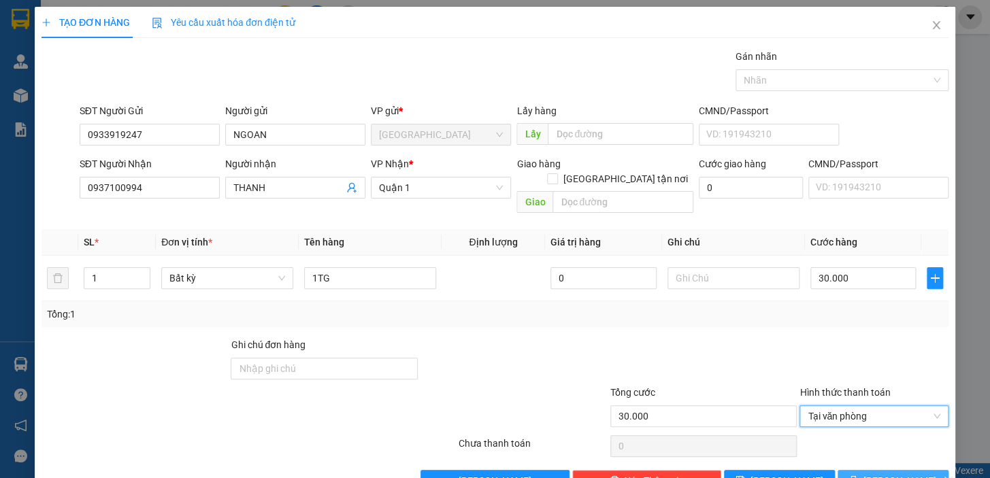
click at [874, 474] on span "[PERSON_NAME] và In" at bounding box center [911, 481] width 95 height 15
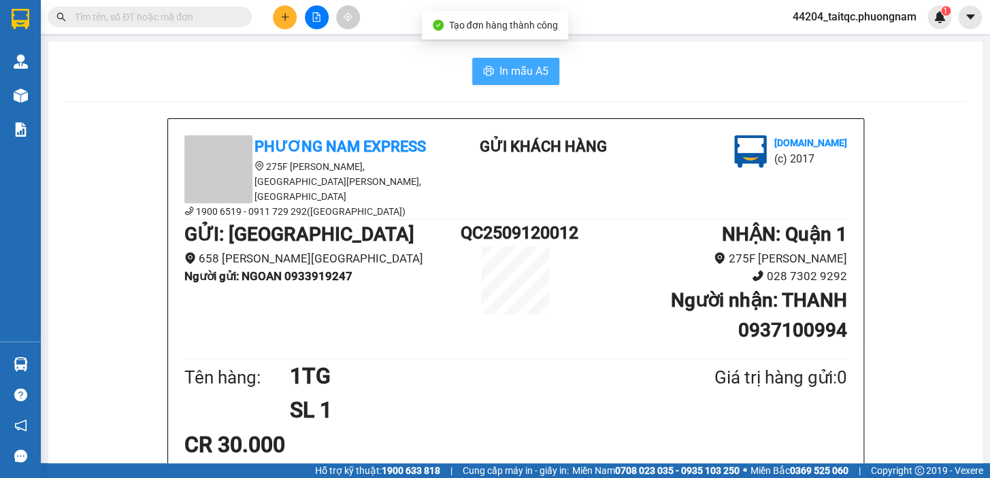
click at [493, 66] on button "In mẫu A5" at bounding box center [515, 71] width 87 height 27
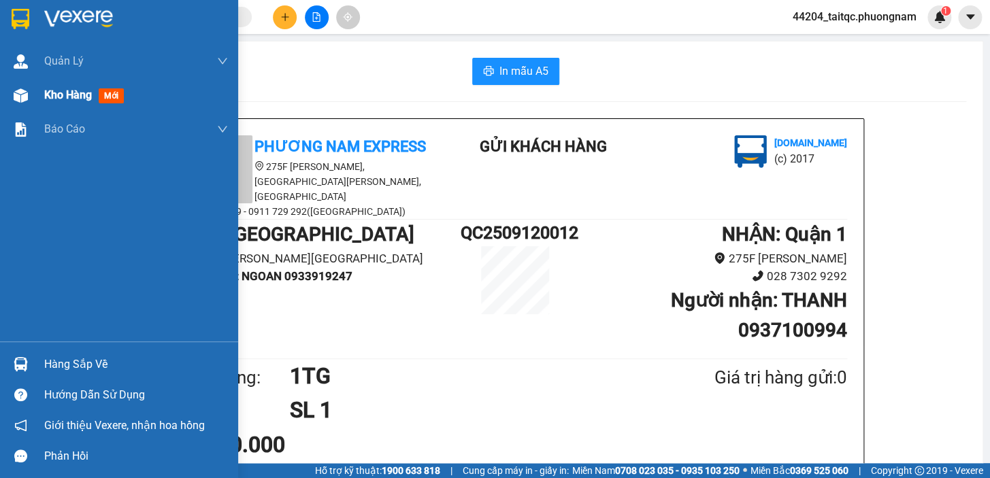
click at [91, 99] on span "Kho hàng" at bounding box center [68, 94] width 48 height 13
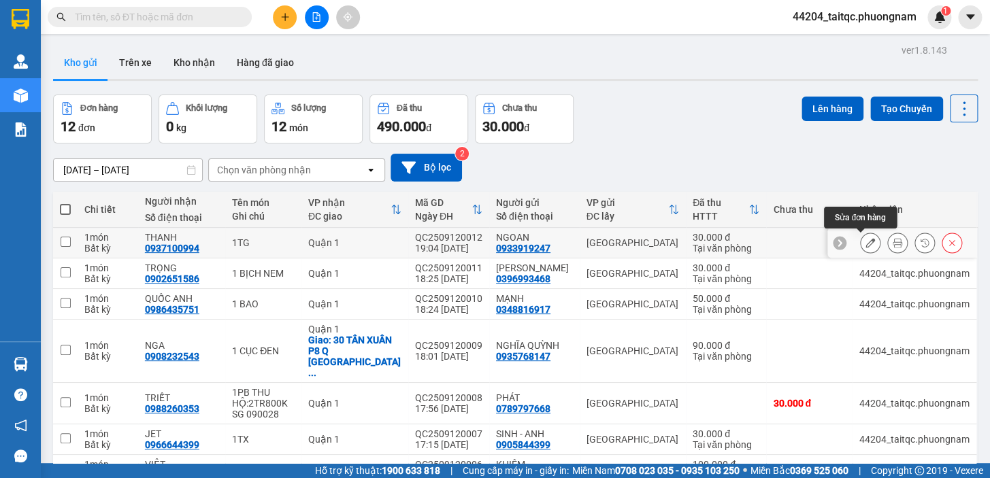
click at [861, 248] on button at bounding box center [870, 243] width 19 height 24
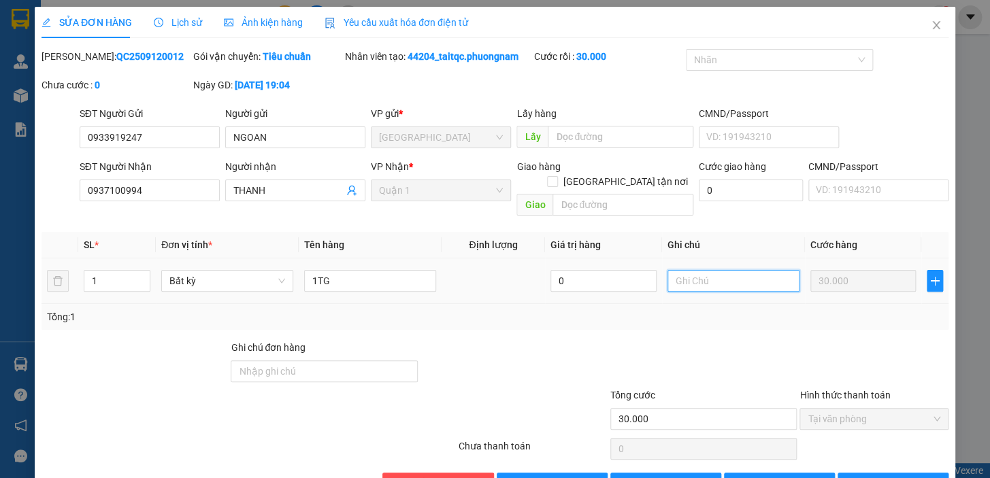
click at [685, 272] on input "text" at bounding box center [734, 281] width 132 height 22
type input "VỀ"
click at [898, 473] on button "[PERSON_NAME] và In" at bounding box center [893, 484] width 111 height 22
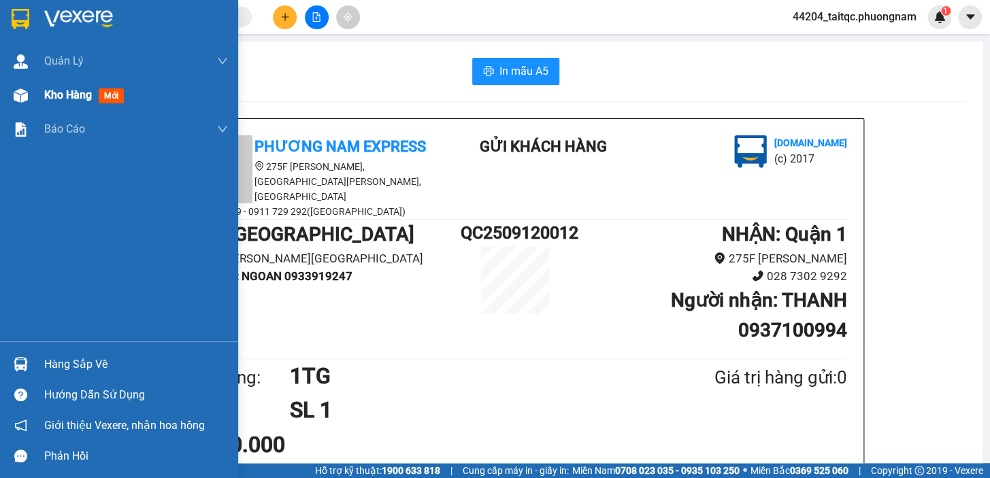
click at [48, 95] on span "Kho hàng" at bounding box center [68, 94] width 48 height 13
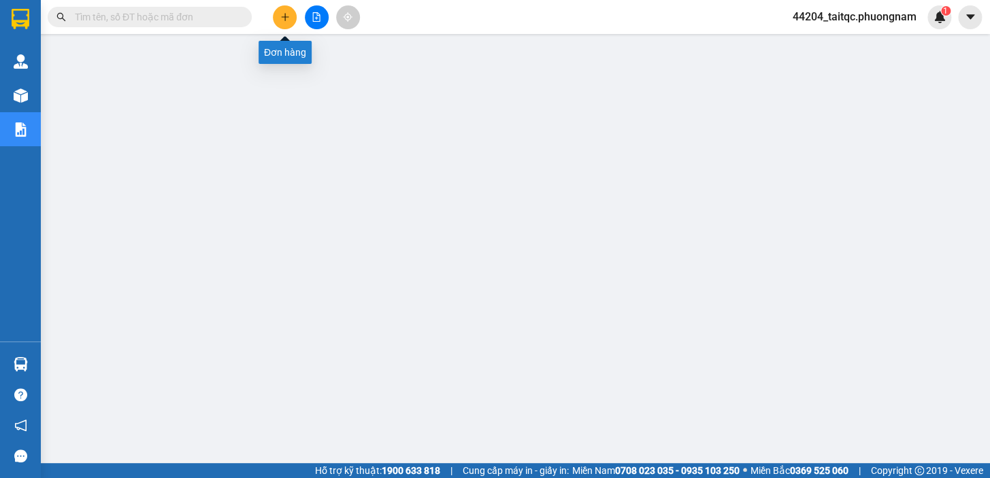
click at [279, 15] on button at bounding box center [285, 17] width 24 height 24
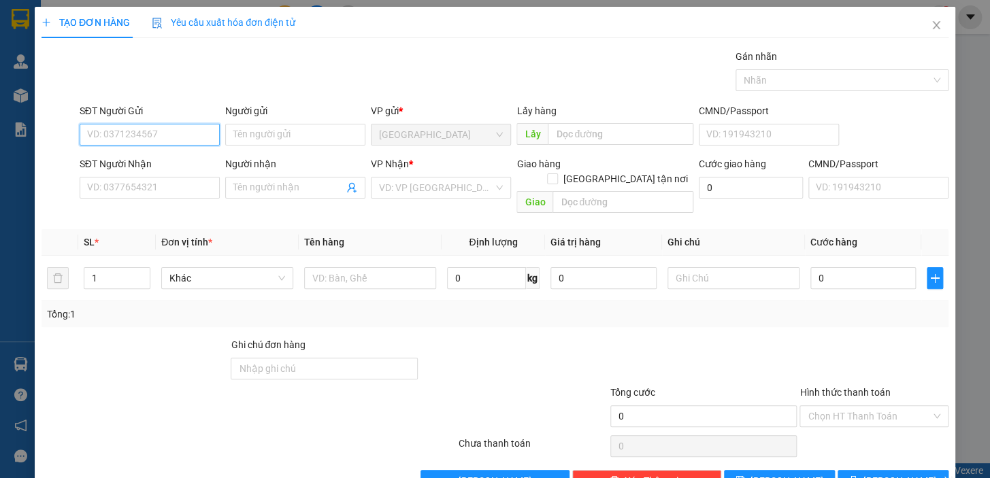
paste input "0789797668"
click at [201, 133] on input "0789797668" at bounding box center [150, 135] width 140 height 22
type input "0789797668"
click at [268, 133] on input "Người gửi" at bounding box center [295, 135] width 140 height 22
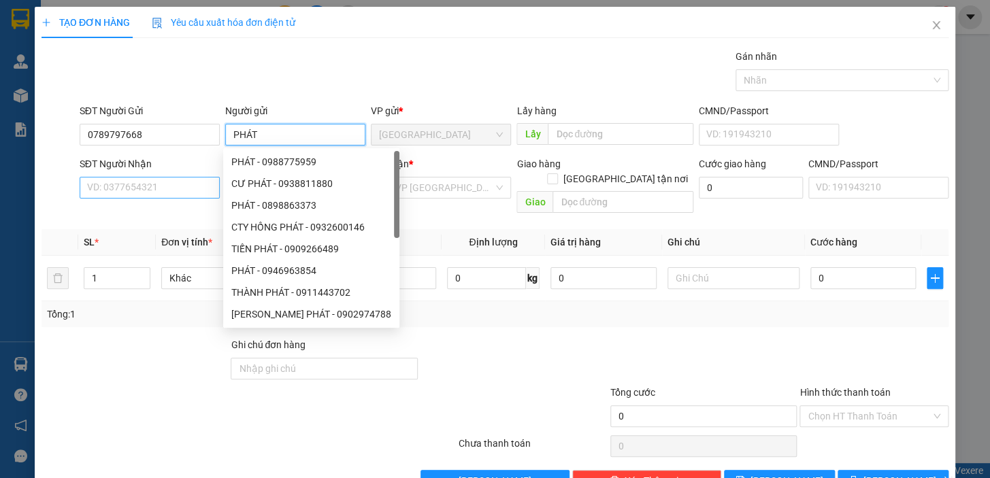
type input "PHÁT"
click at [136, 187] on input "SĐT Người Nhận" at bounding box center [150, 188] width 140 height 22
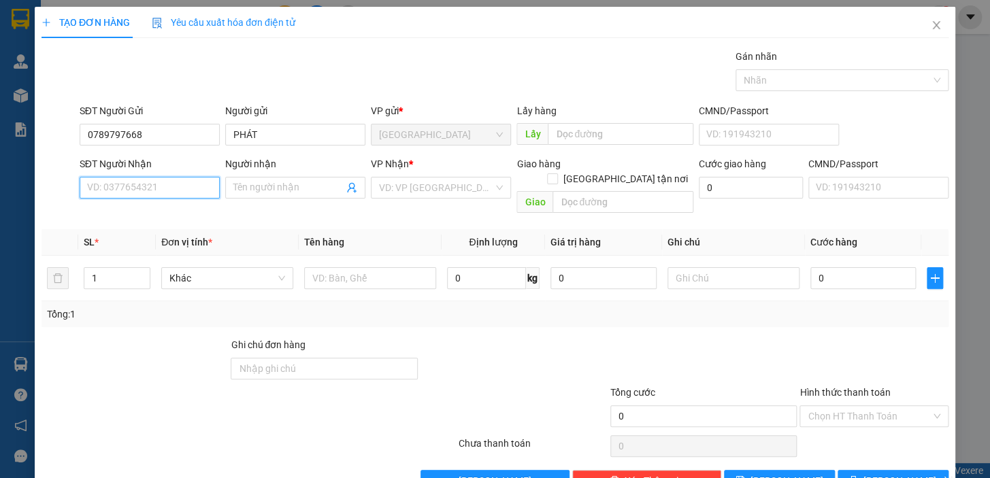
click at [153, 187] on input "SĐT Người Nhận" at bounding box center [150, 188] width 140 height 22
paste input "0988260353"
type input "0988260353"
click at [268, 186] on input "Người nhận" at bounding box center [288, 187] width 110 height 15
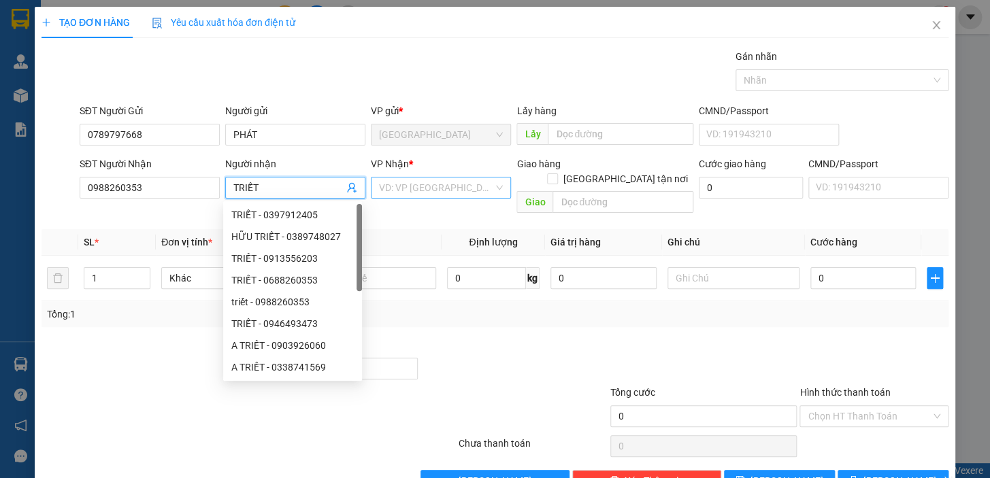
type input "TRIẾT"
click at [434, 179] on input "search" at bounding box center [436, 188] width 114 height 20
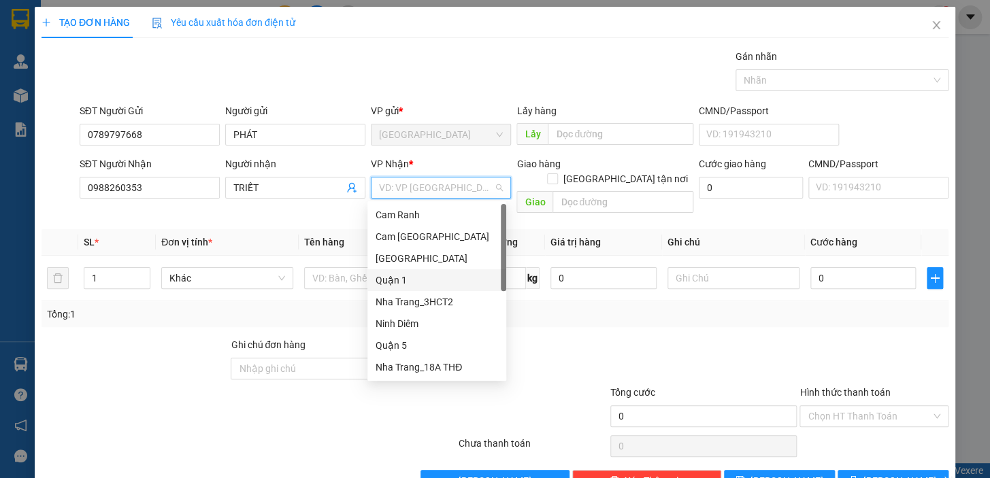
click at [408, 282] on div "Quận 1" at bounding box center [437, 280] width 123 height 15
click at [587, 317] on div "Transit Pickup Surcharge Ids Transit Deliver Surcharge Ids Transit Deliver Surc…" at bounding box center [495, 270] width 907 height 443
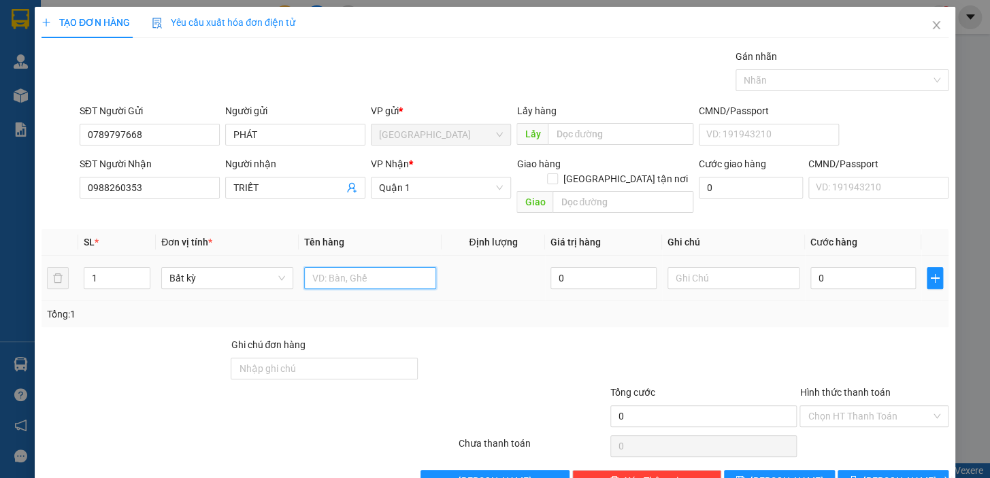
click at [359, 267] on input "text" at bounding box center [370, 278] width 132 height 22
type input "1PB THU HỘ:2TR800K"
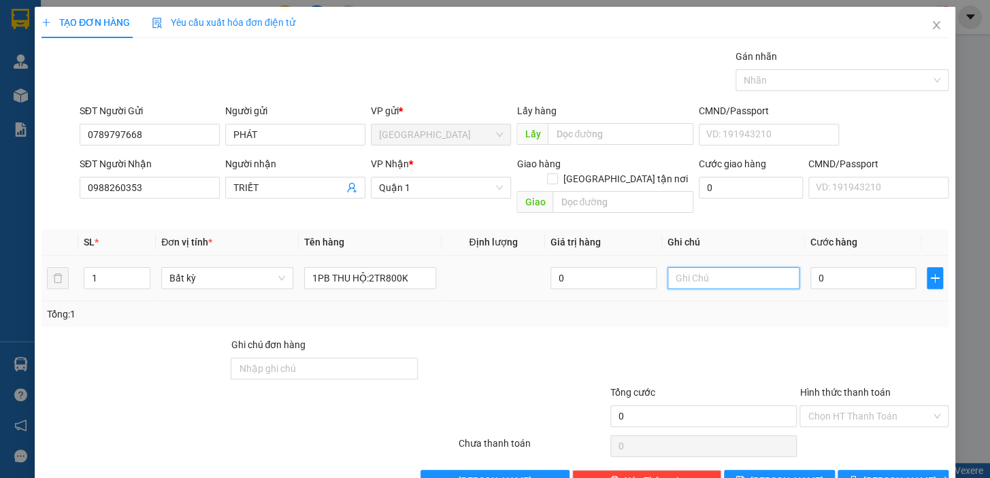
click at [700, 267] on input "text" at bounding box center [734, 278] width 132 height 22
type input "SG 090028"
click at [862, 267] on input "0" at bounding box center [864, 278] width 106 height 22
drag, startPoint x: 839, startPoint y: 259, endPoint x: 810, endPoint y: 262, distance: 28.7
click at [811, 267] on input "0" at bounding box center [864, 278] width 106 height 22
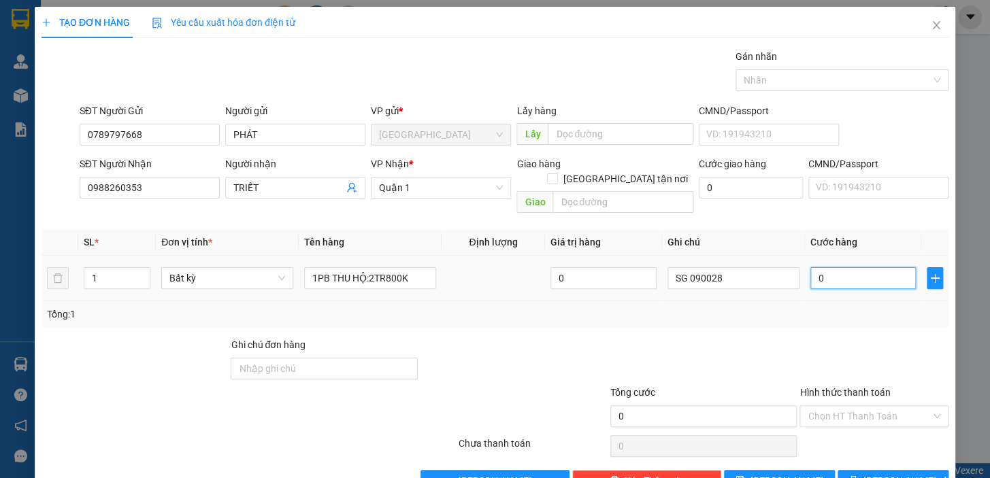
type input "3"
type input "30"
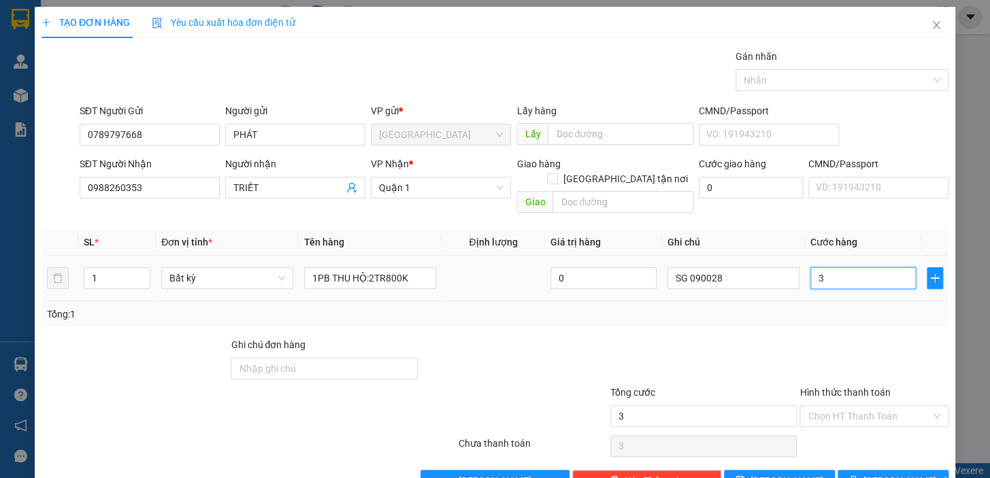
type input "30"
type input "30.000"
click at [849, 338] on div at bounding box center [874, 362] width 152 height 48
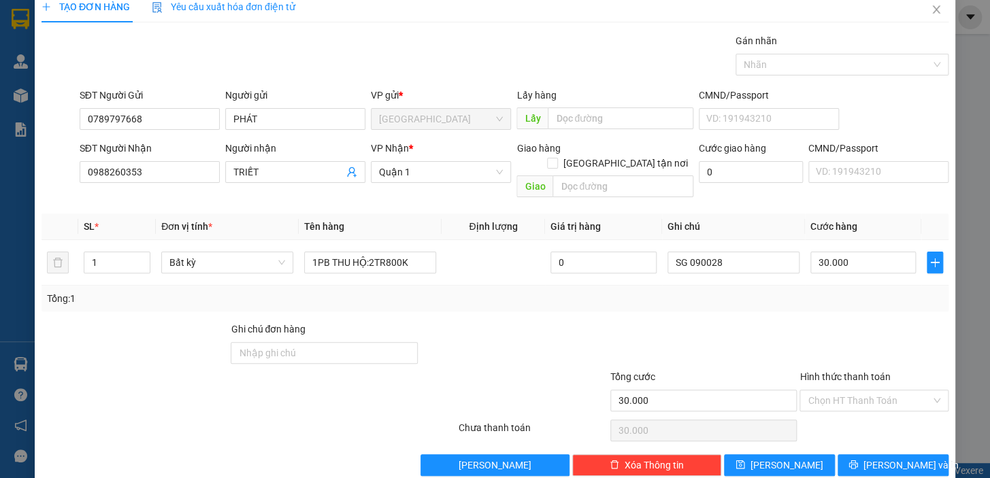
scroll to position [25, 0]
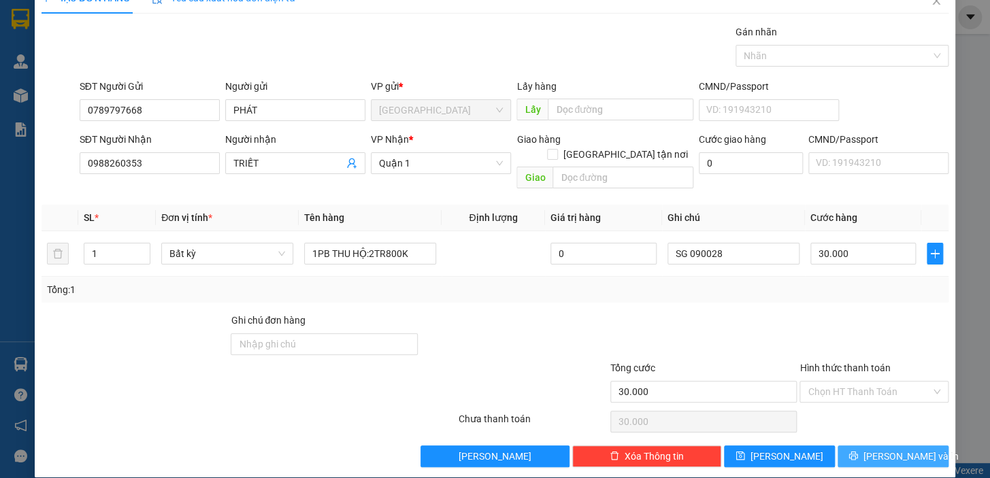
click at [858, 451] on icon "printer" at bounding box center [854, 456] width 10 height 10
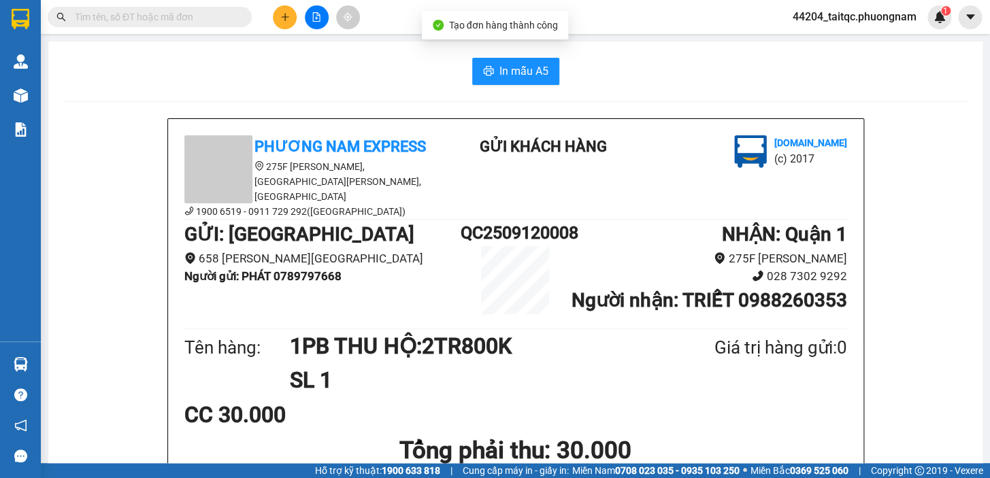
click at [465, 63] on div "In mẫu A5" at bounding box center [516, 71] width 902 height 27
click at [492, 65] on button "In mẫu A5" at bounding box center [515, 71] width 87 height 27
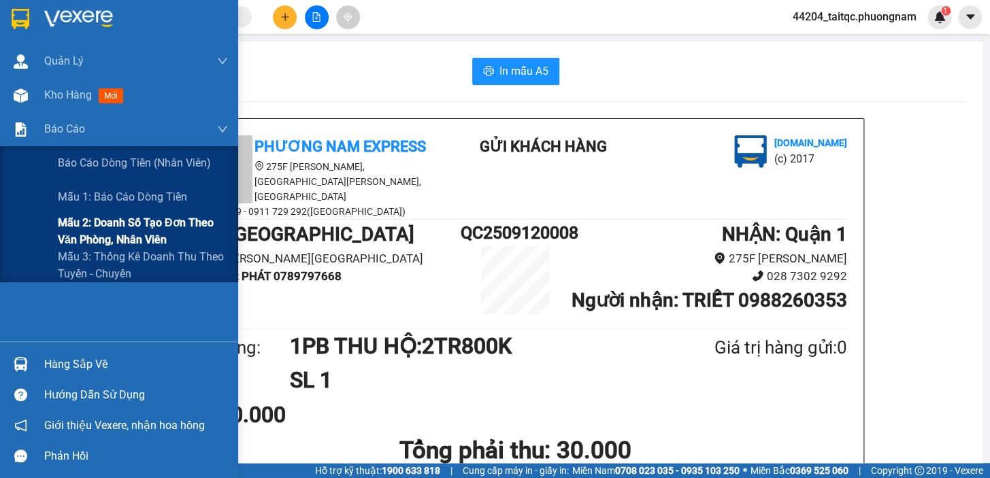
click at [107, 234] on span "Mẫu 2: Doanh số tạo đơn theo Văn phòng, nhân viên" at bounding box center [143, 231] width 170 height 34
